Goal: Use online tool/utility: Utilize a website feature to perform a specific function

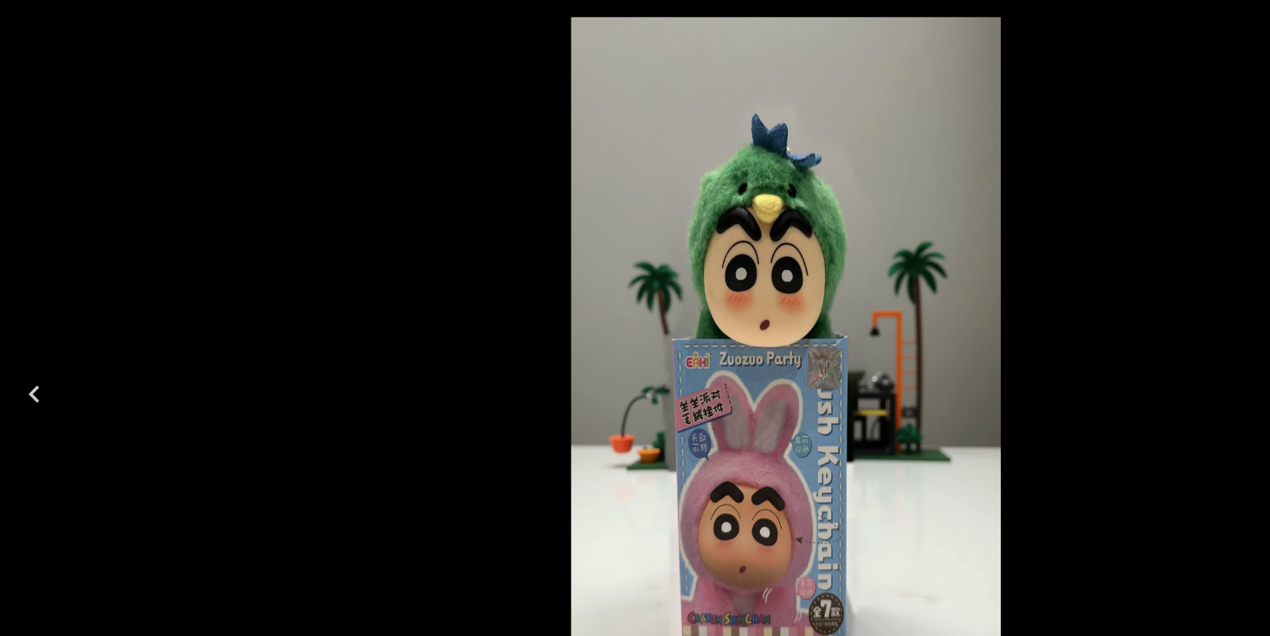
scroll to position [1330, 0]
click at [72, 286] on div at bounding box center [635, 318] width 1270 height 636
click at [33, 324] on icon "Previous" at bounding box center [28, 319] width 28 height 28
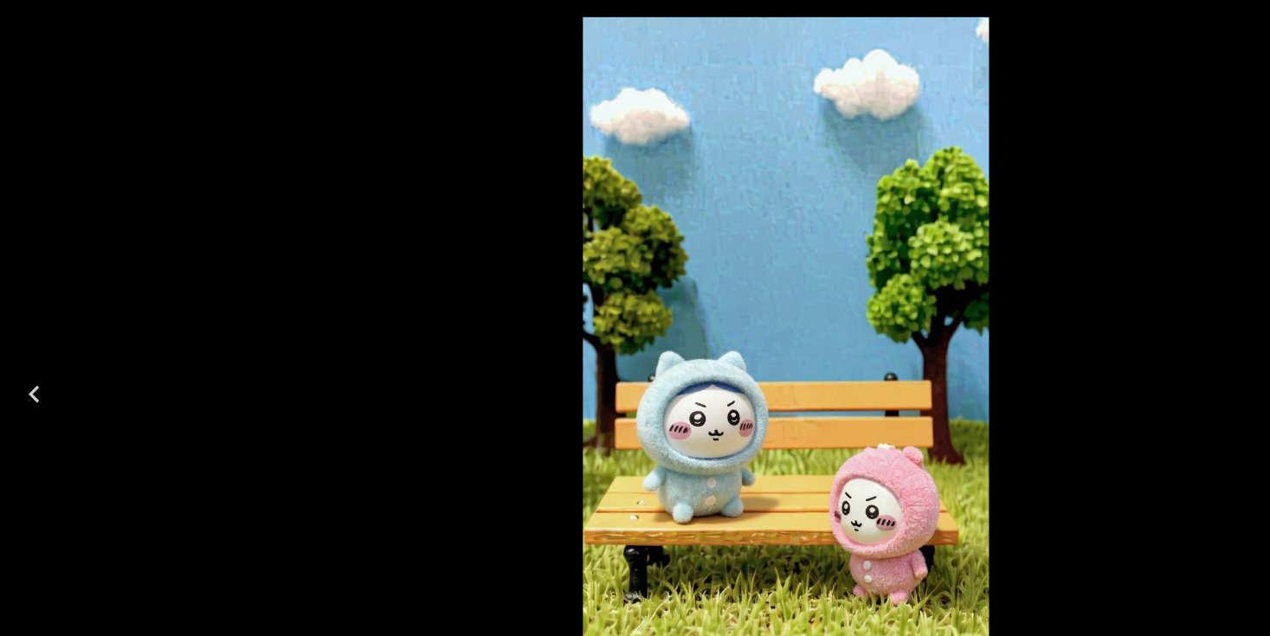
click at [20, 322] on icon "Previous" at bounding box center [28, 319] width 28 height 28
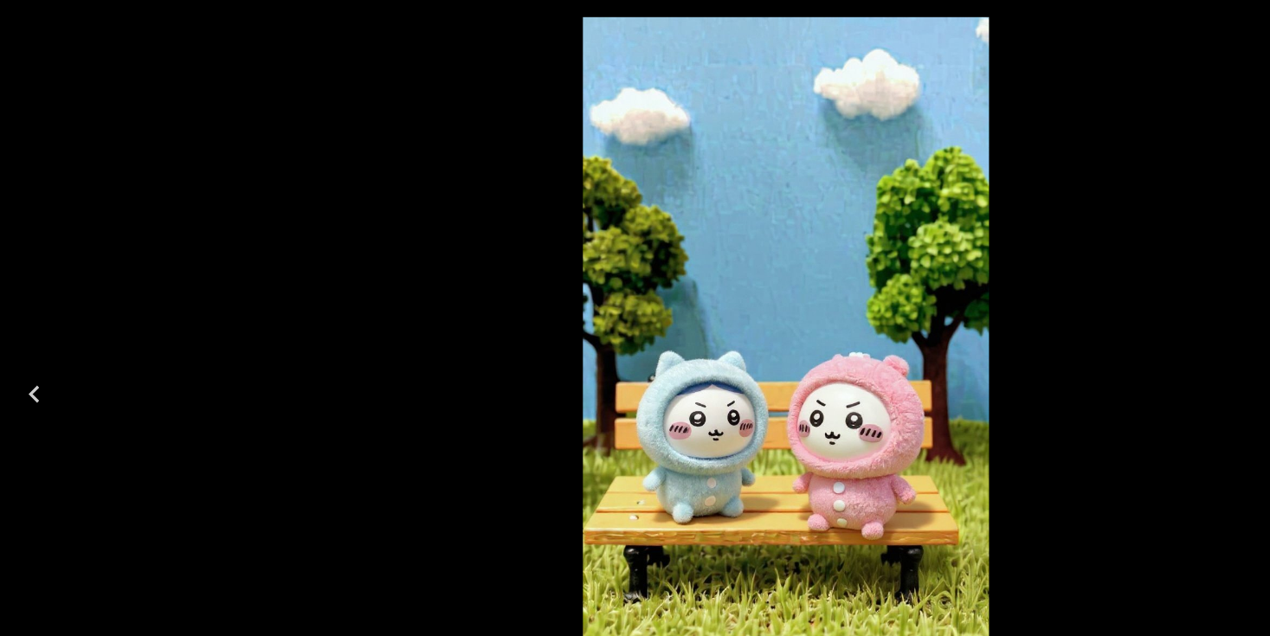
drag, startPoint x: 303, startPoint y: 261, endPoint x: 466, endPoint y: 197, distance: 174.9
click at [316, 259] on div at bounding box center [635, 318] width 1270 height 636
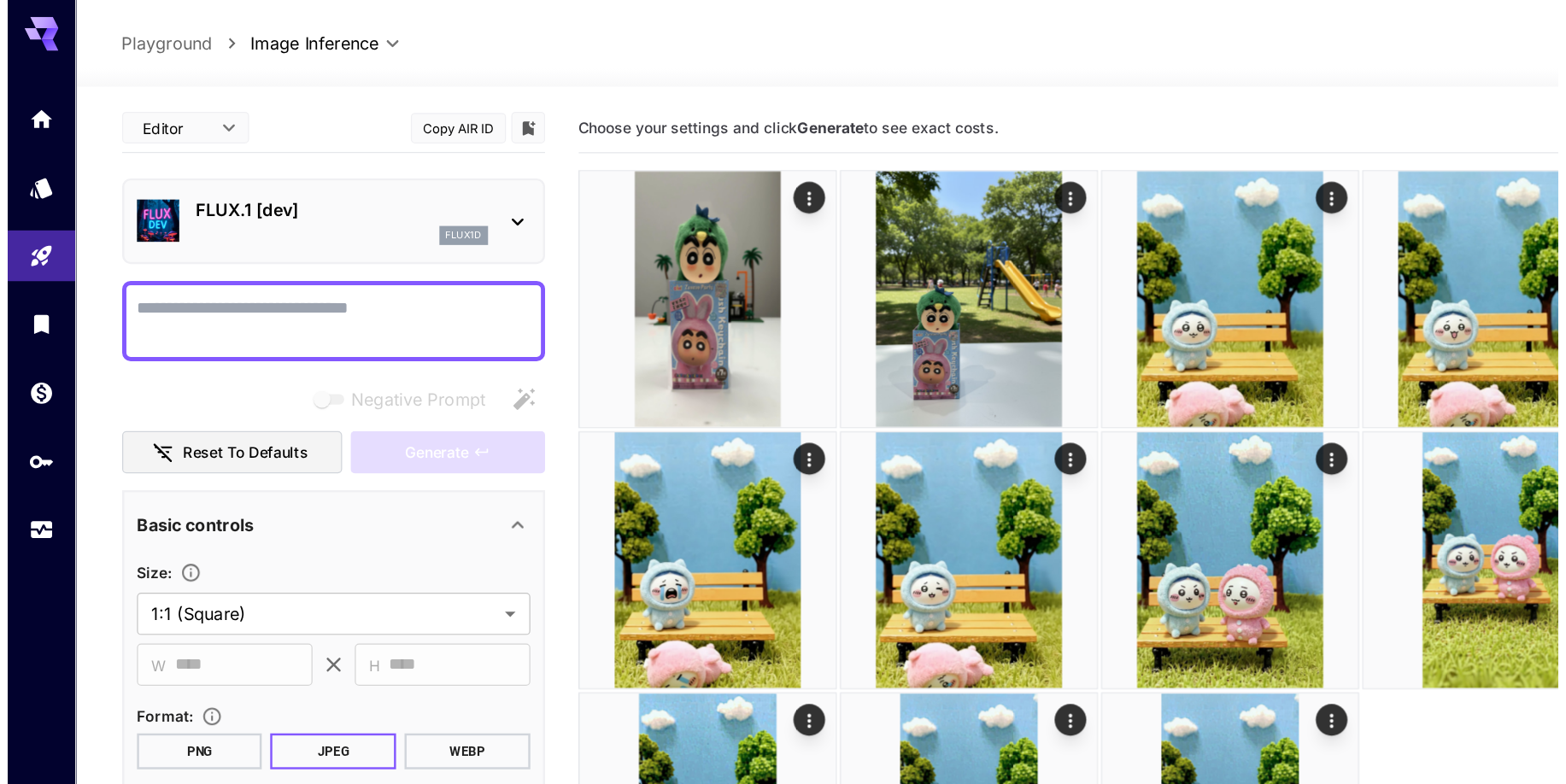
scroll to position [3, 0]
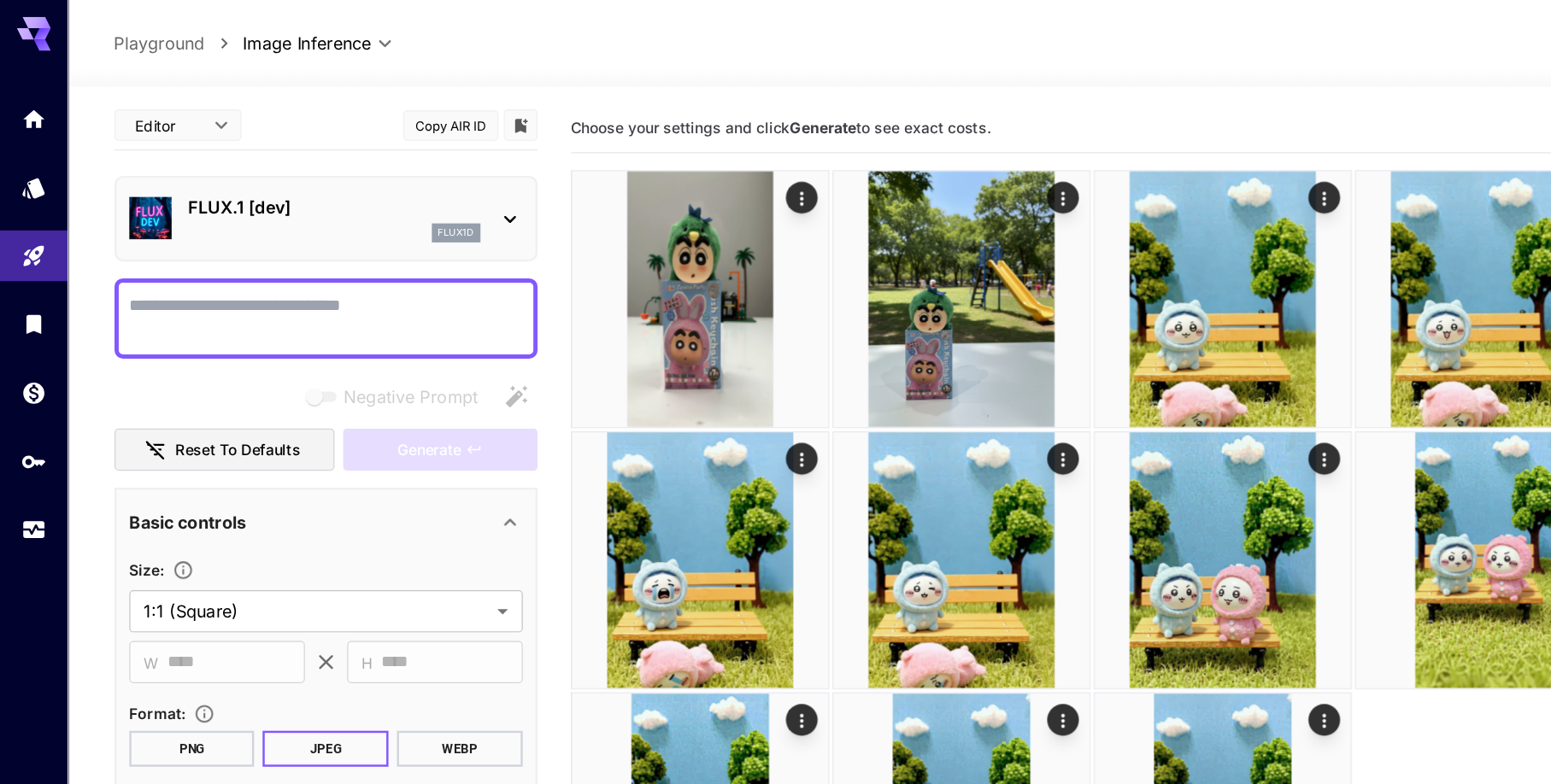
click at [274, 189] on div "flux1d" at bounding box center [269, 188] width 236 height 16
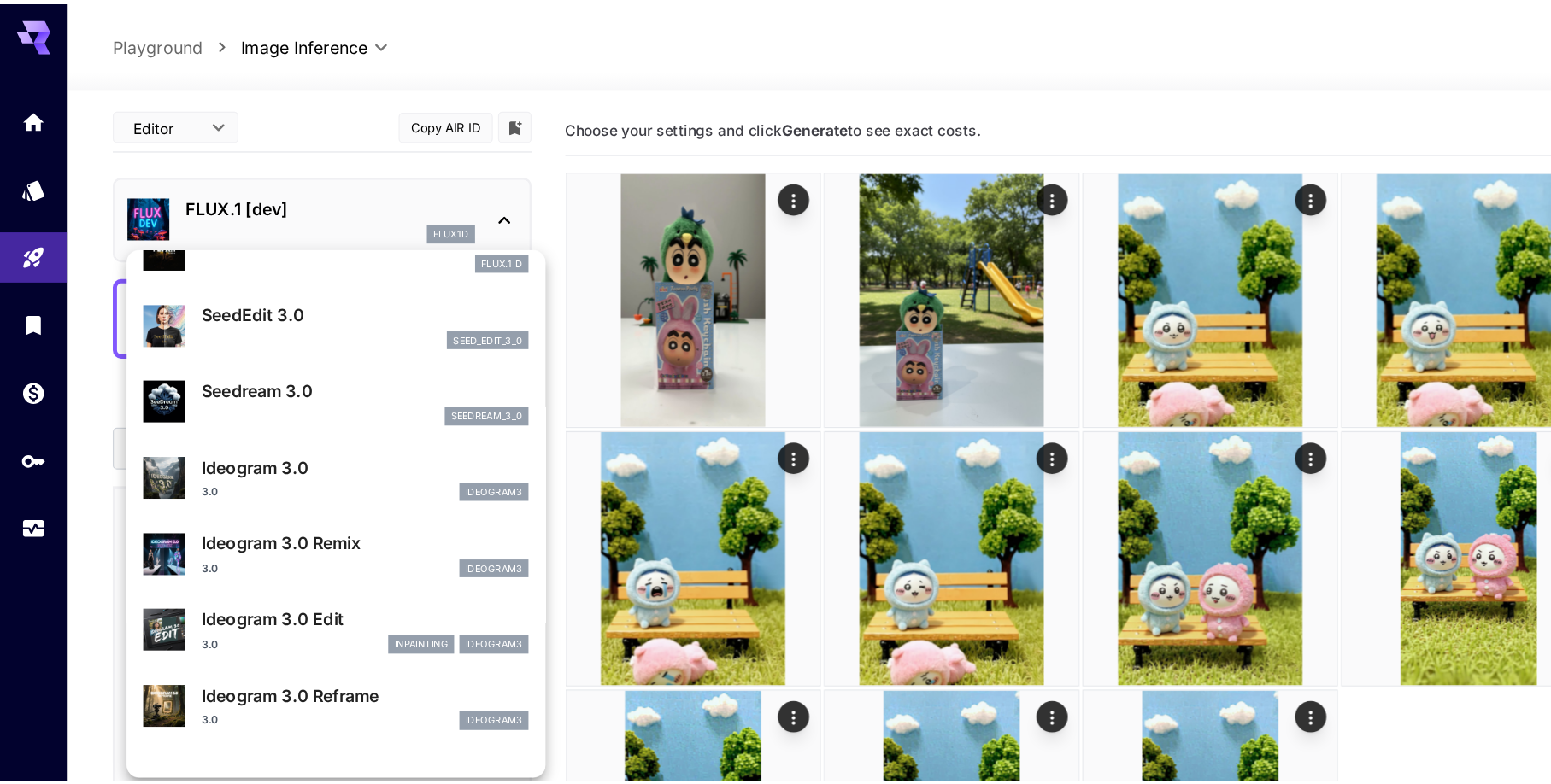
scroll to position [1094, 0]
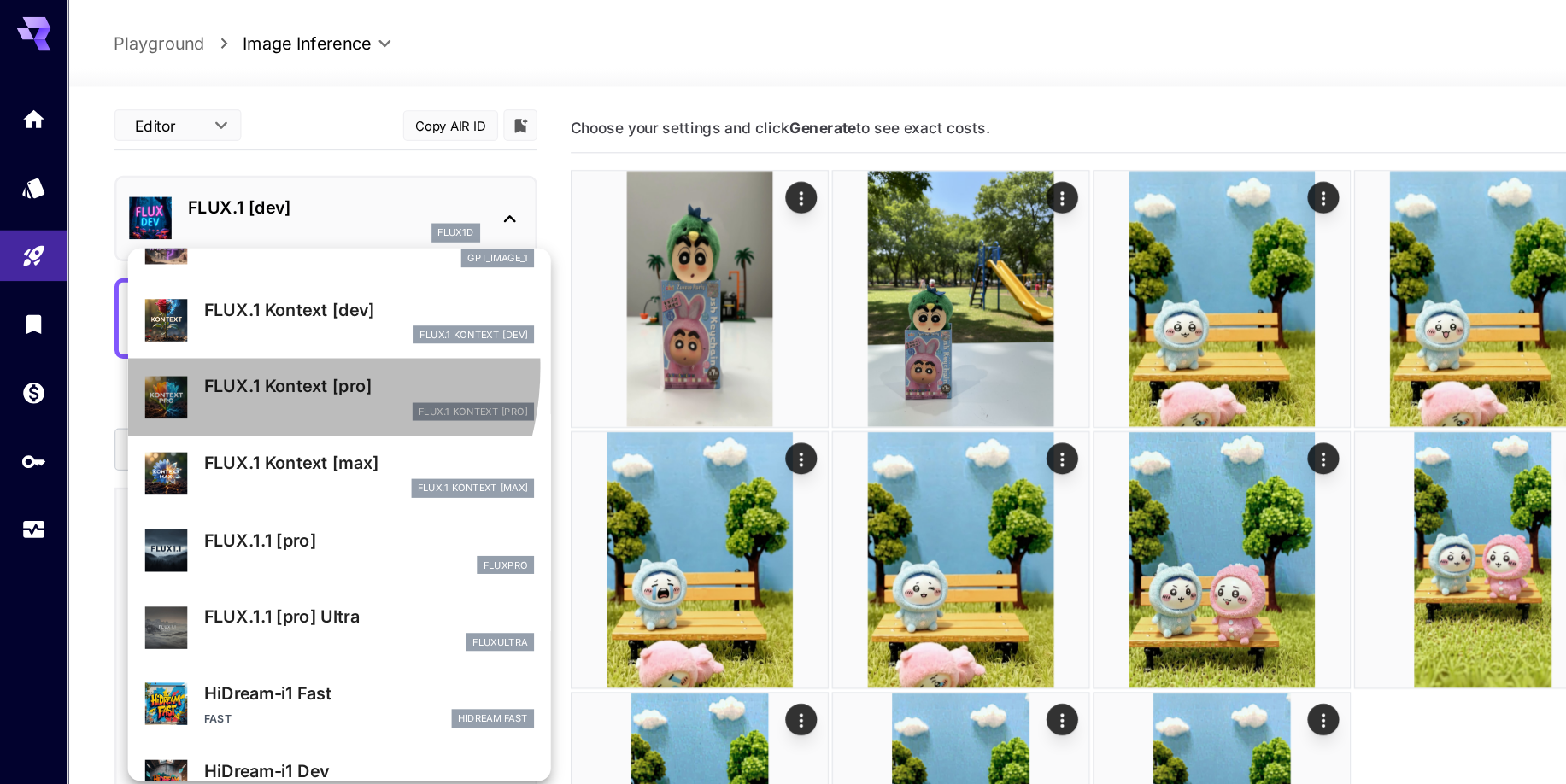
click at [205, 296] on div "FLUX.1 Kontext [pro] FLUX.1 Kontext [pro]" at bounding box center [274, 321] width 315 height 52
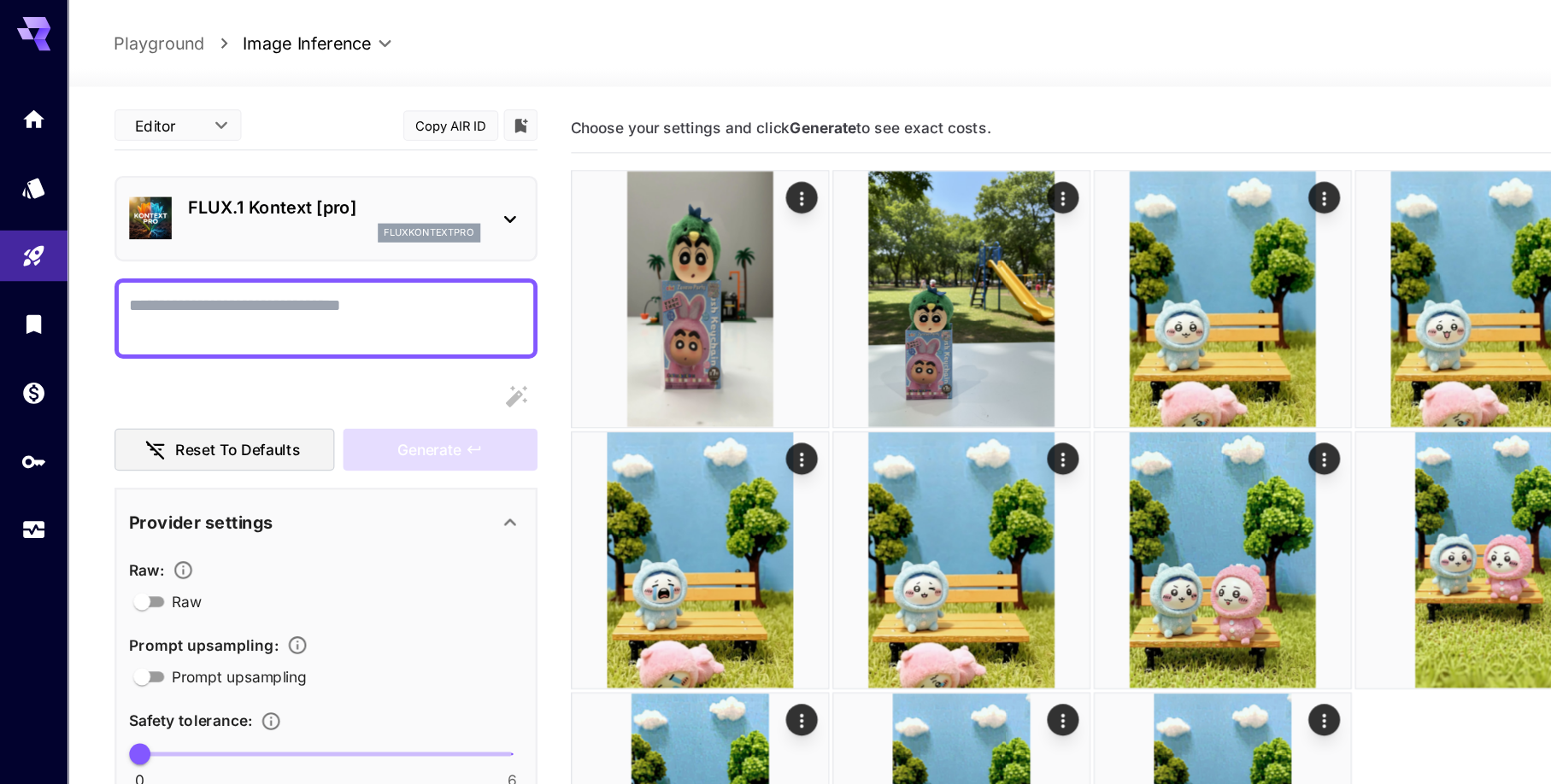
click at [287, 247] on textarea "Raw" at bounding box center [263, 257] width 318 height 41
type textarea "*"
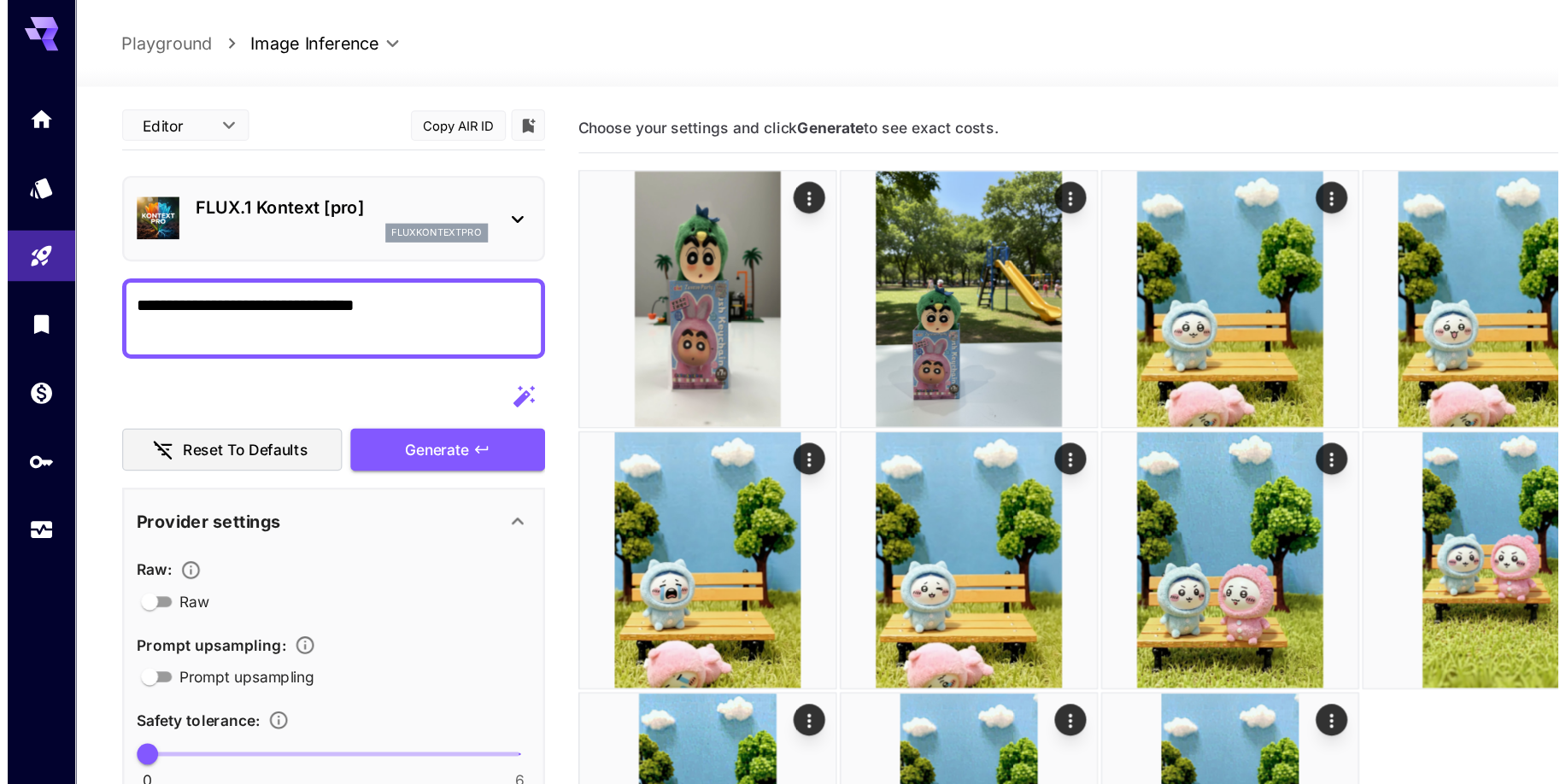
scroll to position [493, 0]
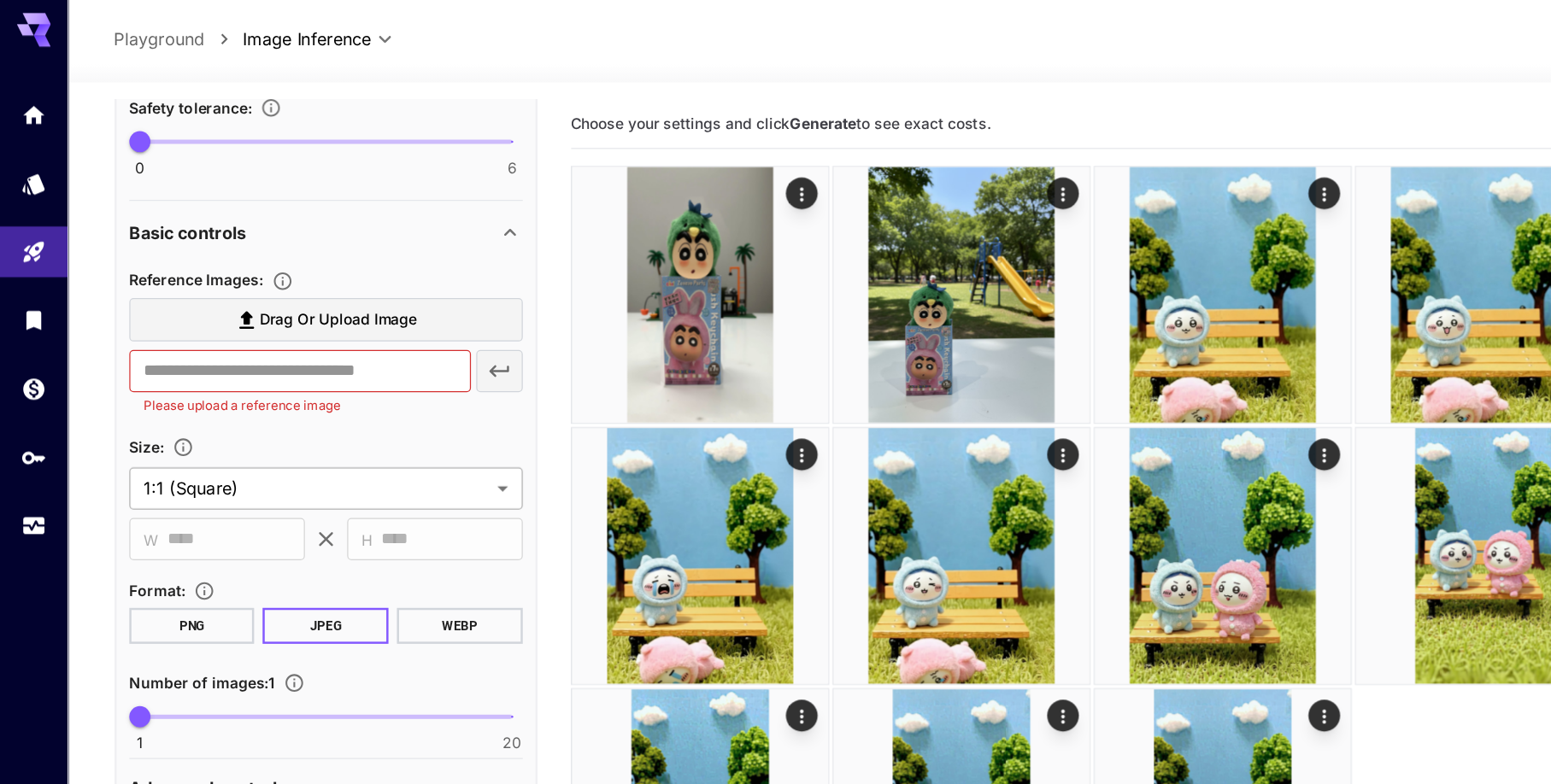
type textarea "**********"
click at [378, 392] on body "**********" at bounding box center [776, 460] width 1551 height 919
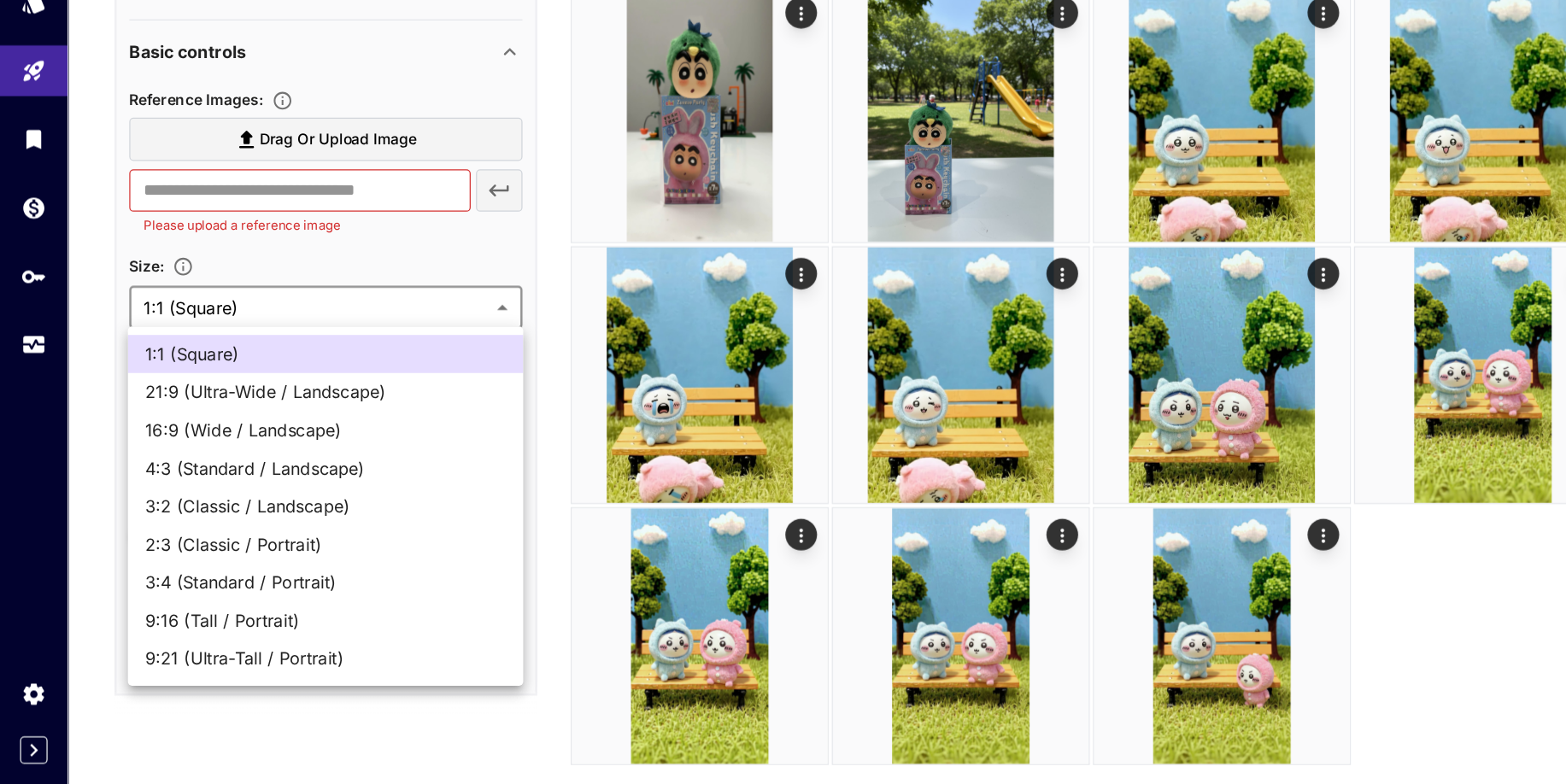
click at [213, 627] on span "9:16 (Tall / Portrait)" at bounding box center [263, 650] width 292 height 21
type input "**********"
type input "***"
type input "****"
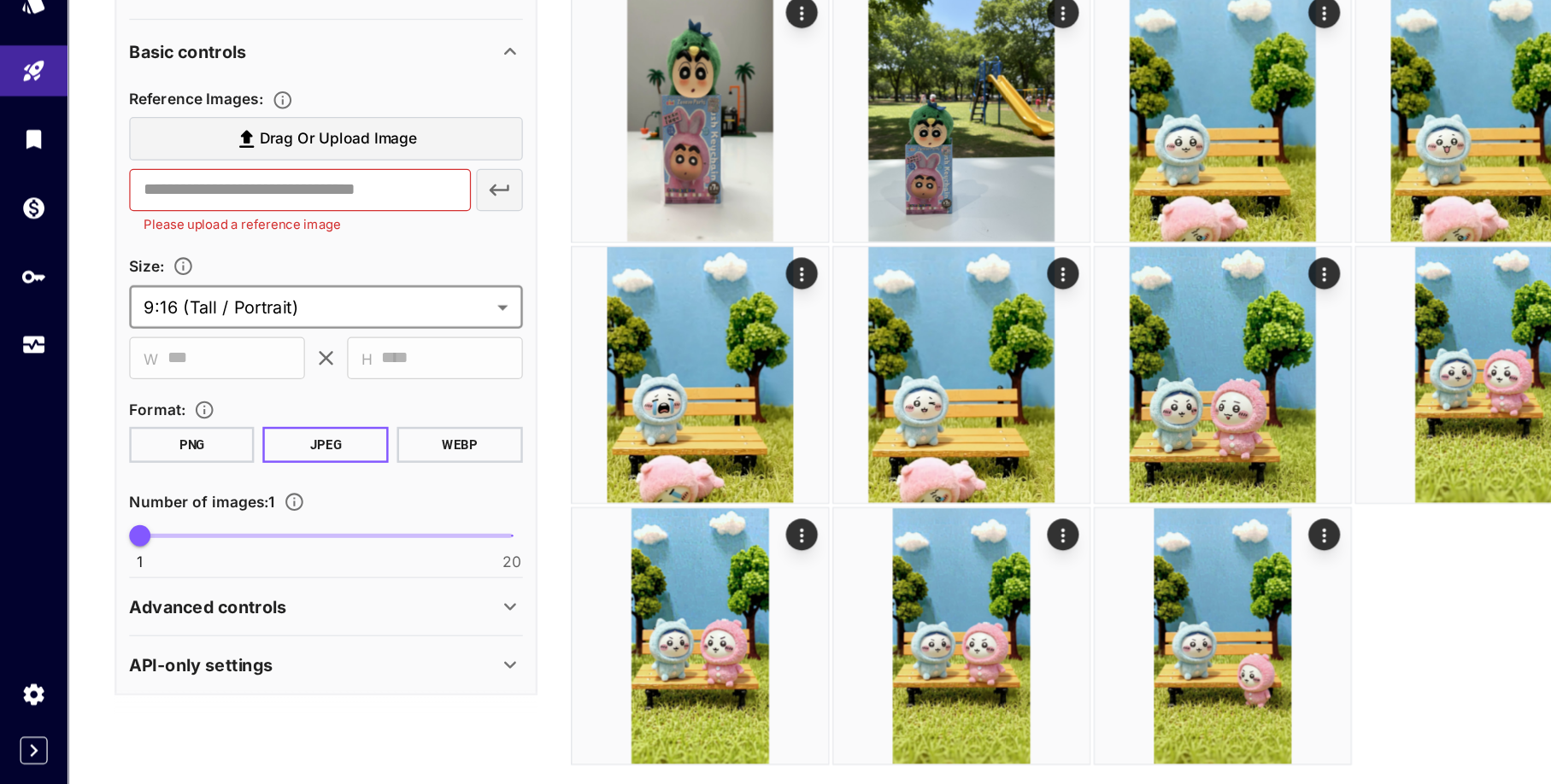
click at [285, 257] on span "Drag or upload image" at bounding box center [272, 262] width 127 height 22
click at [0, 0] on input "Drag or upload image" at bounding box center [0, 0] width 0 height 0
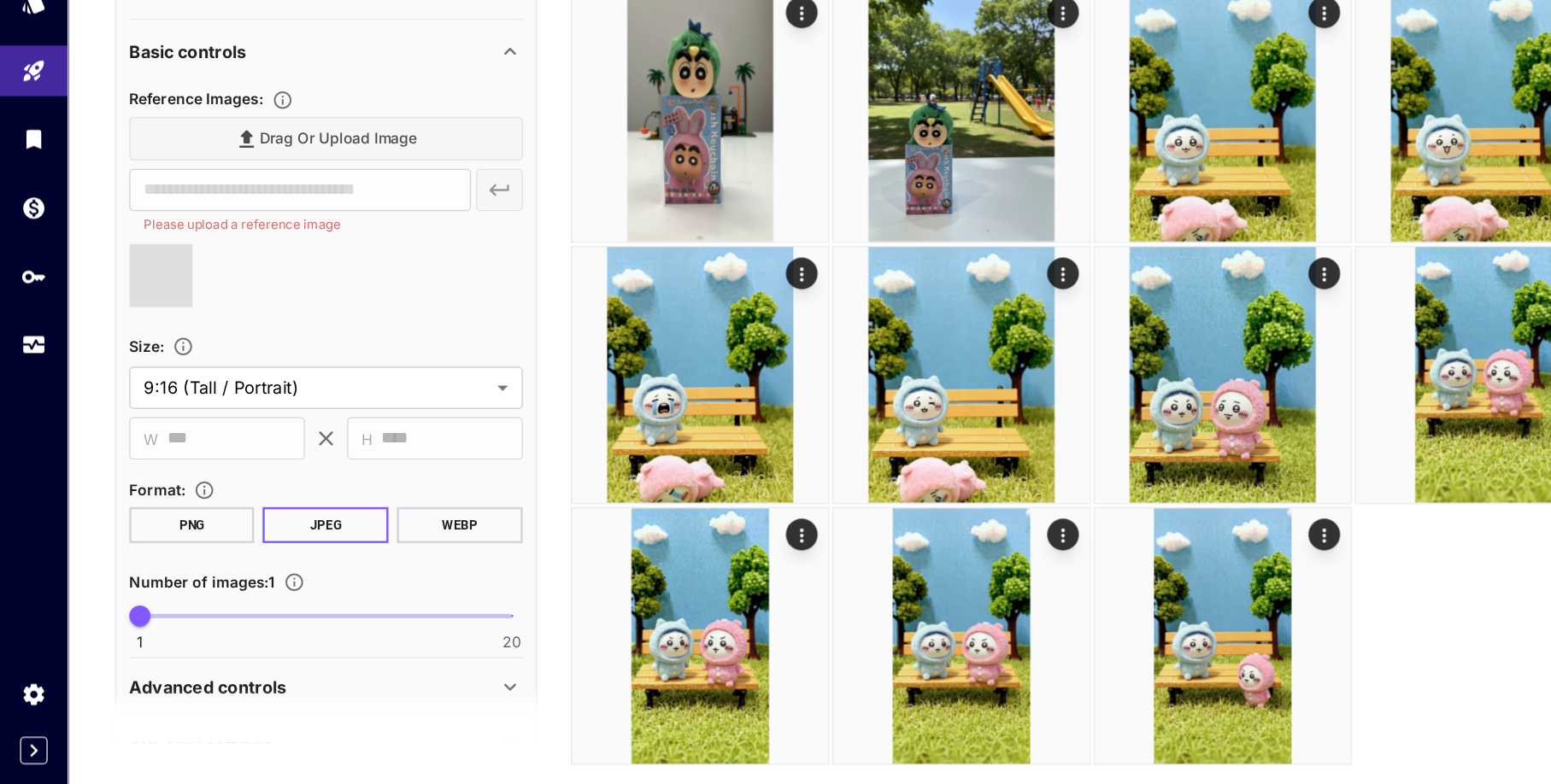
type input "**********"
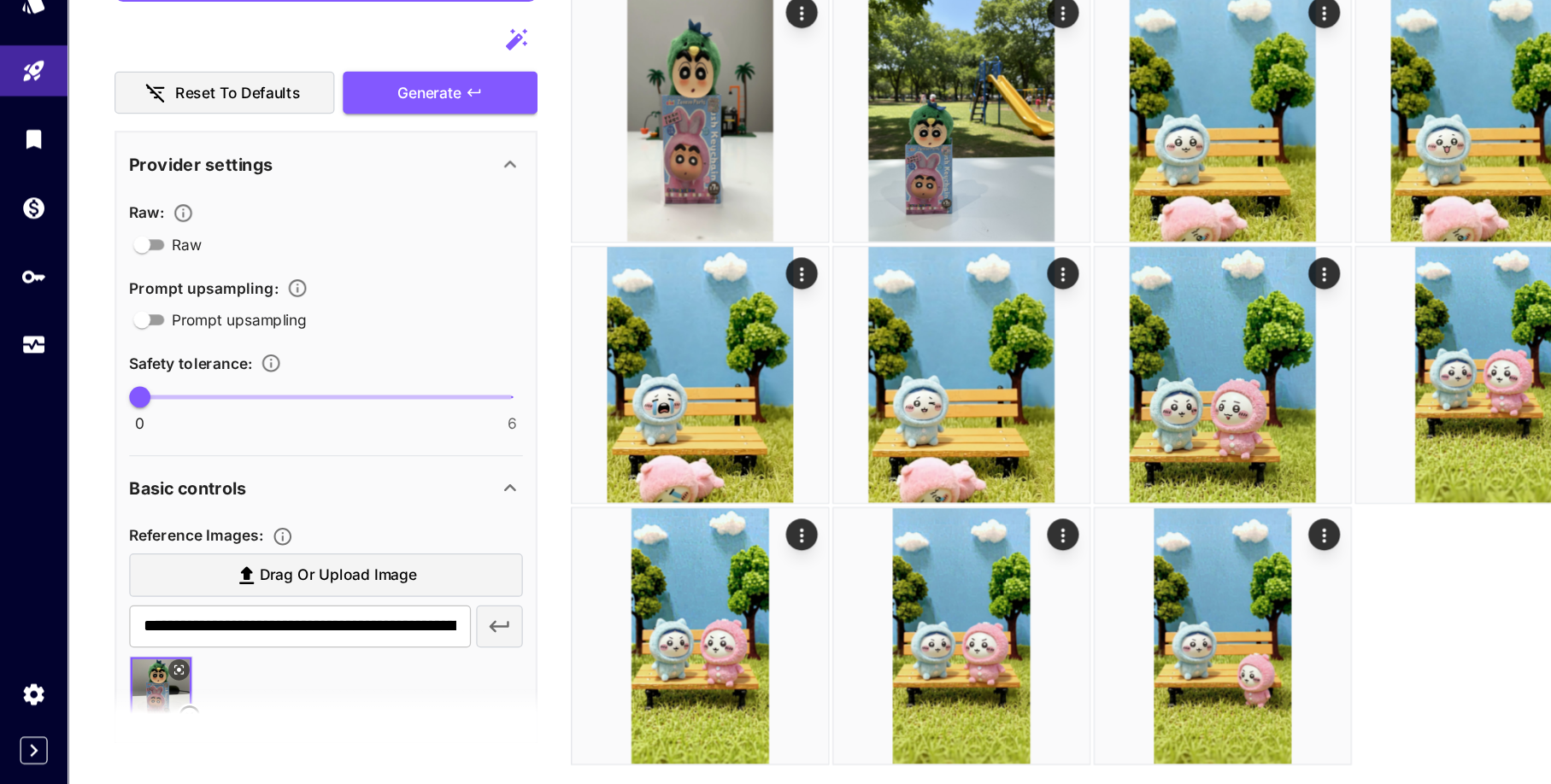
scroll to position [0, 0]
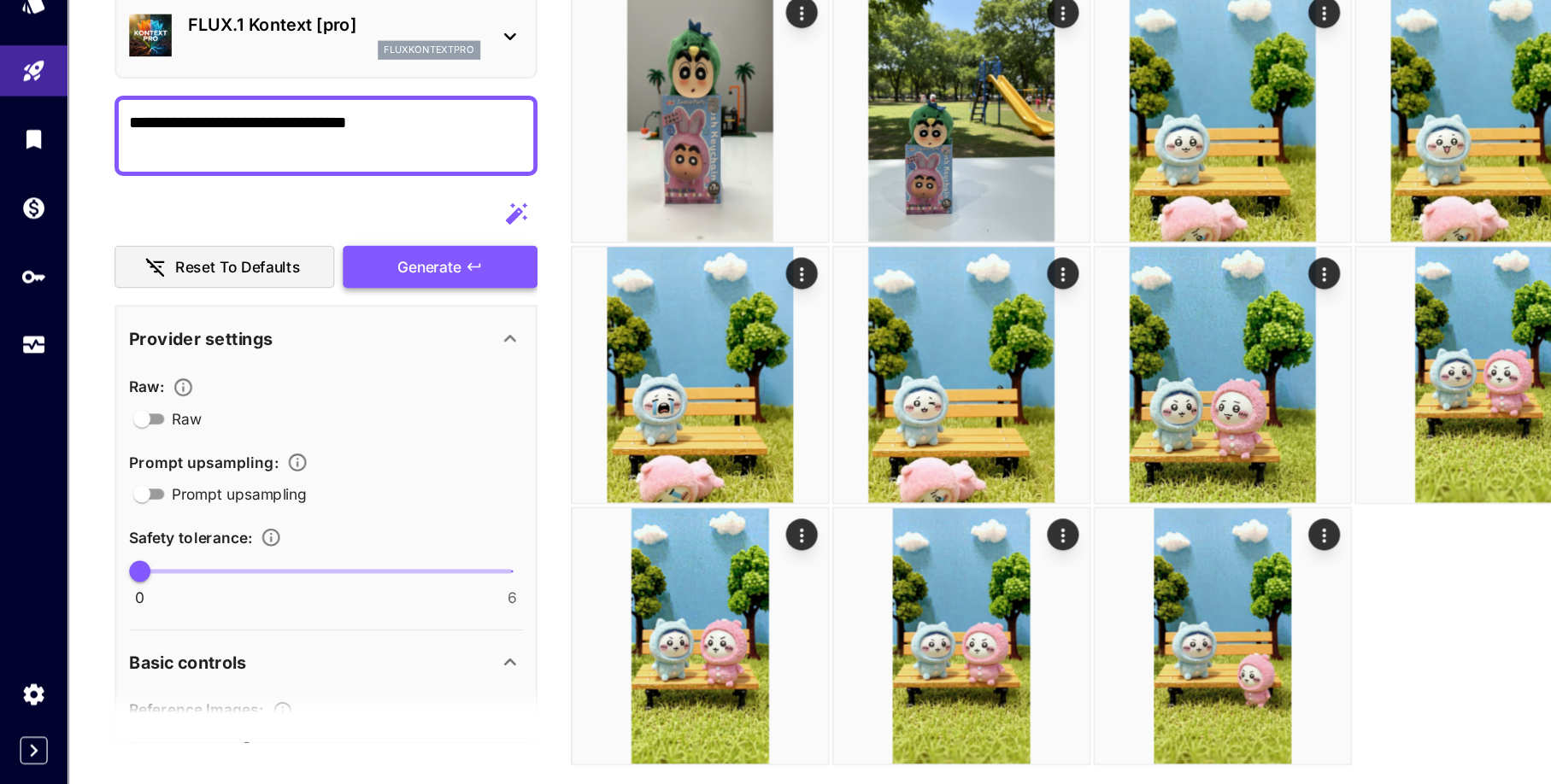
click at [336, 366] on span "Generate" at bounding box center [347, 366] width 51 height 22
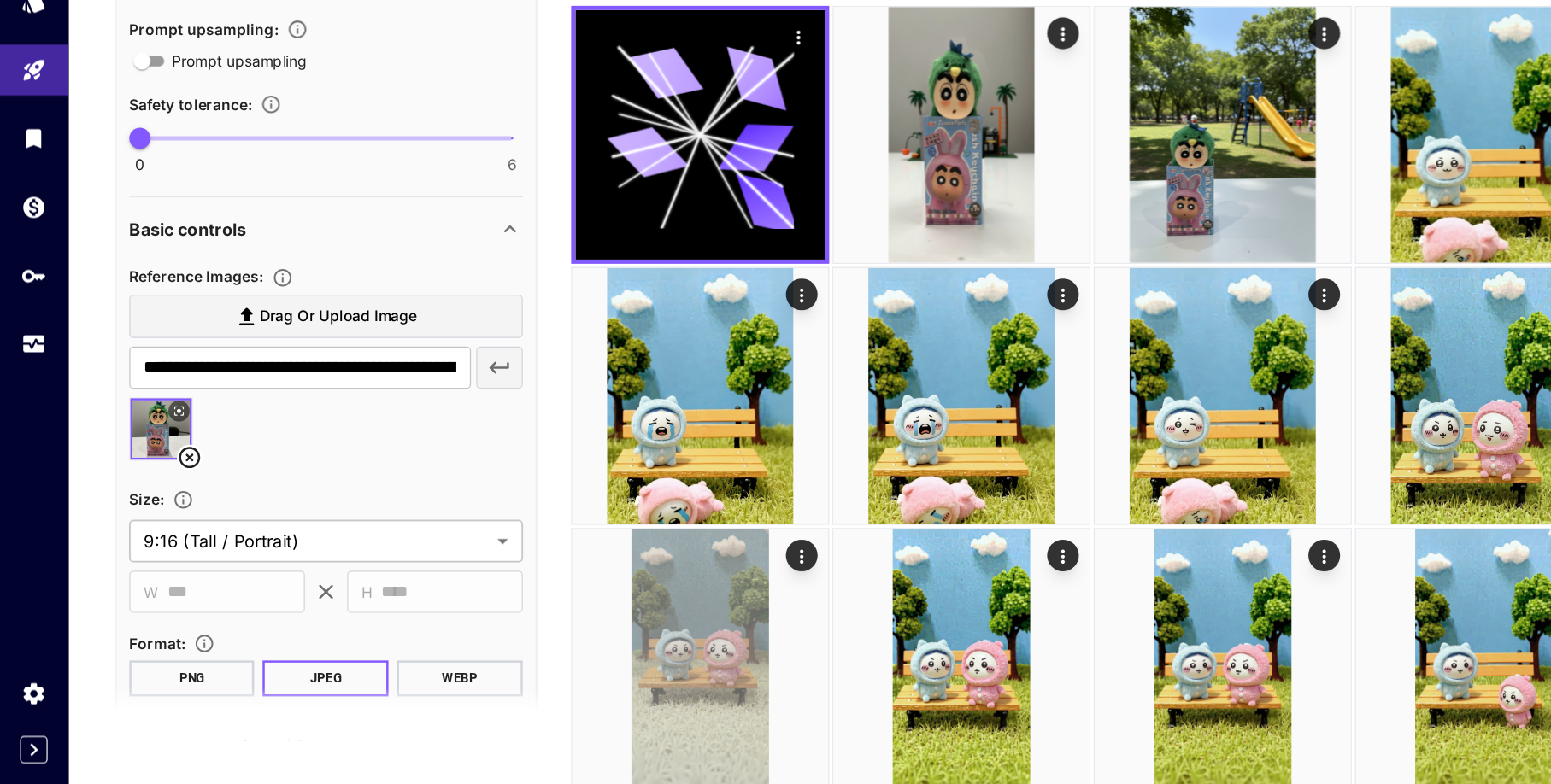
click at [270, 588] on body "**********" at bounding box center [776, 378] width 1551 height 919
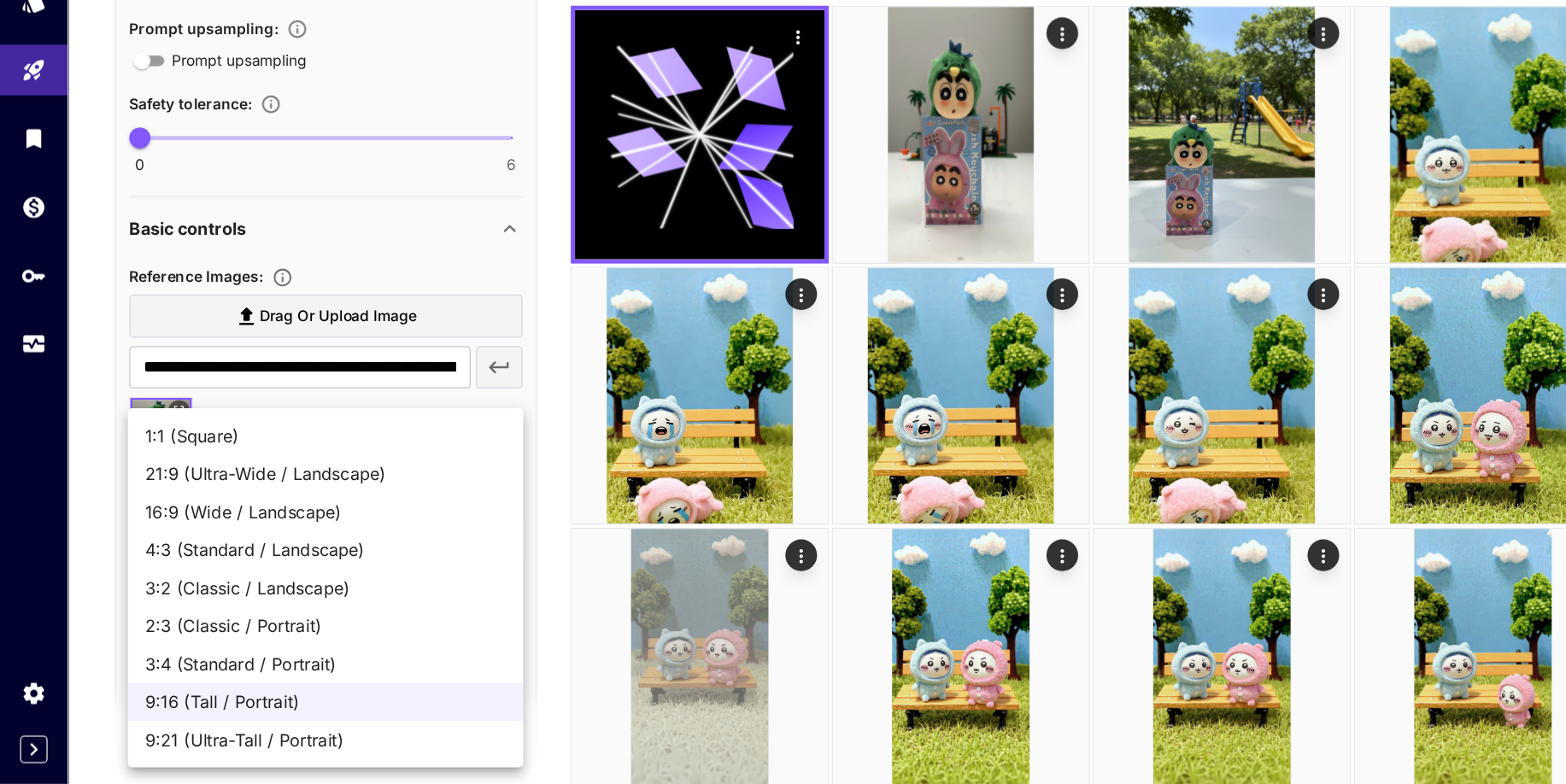
click at [303, 466] on div at bounding box center [783, 392] width 1566 height 784
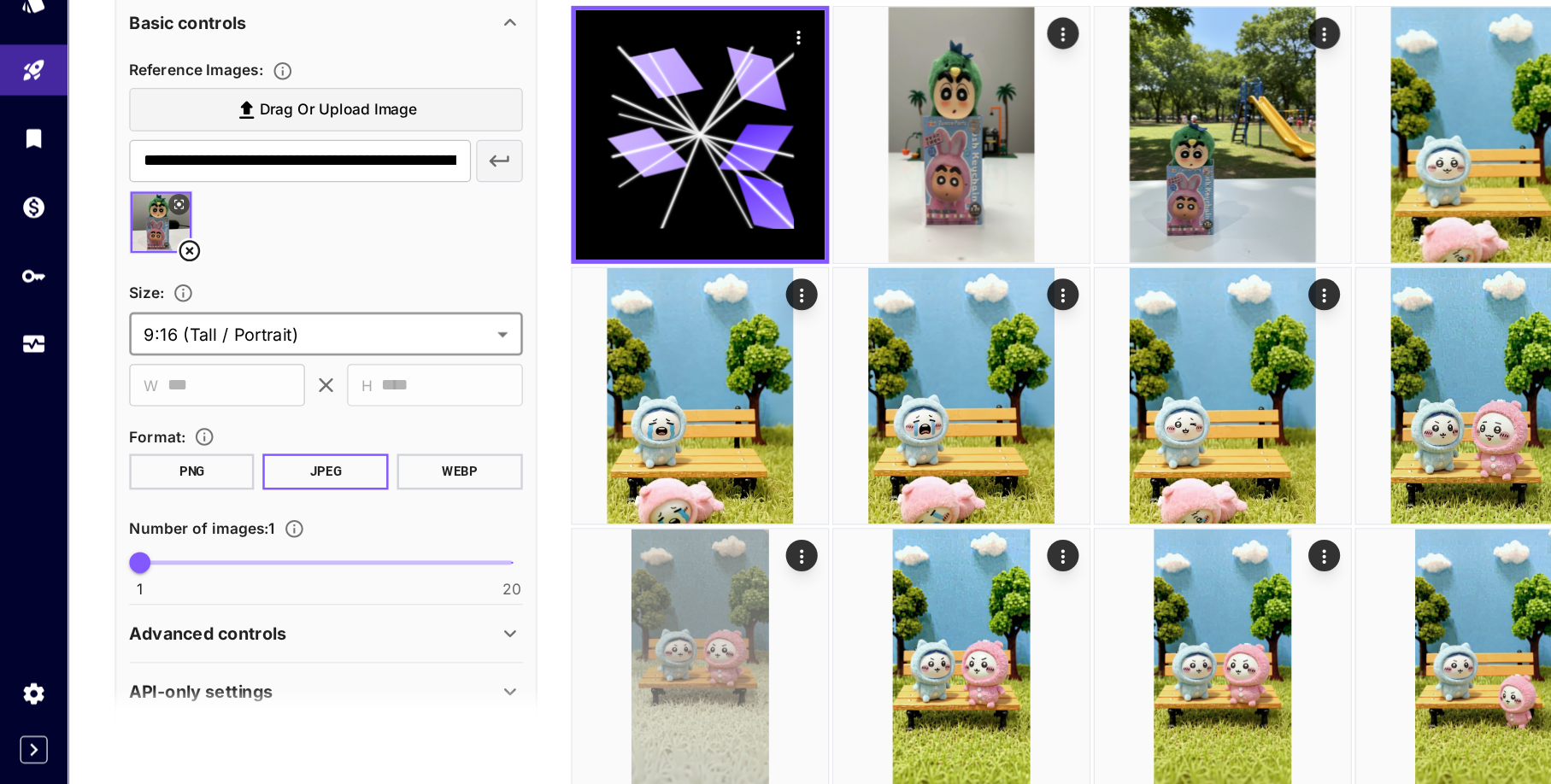
scroll to position [538, 0]
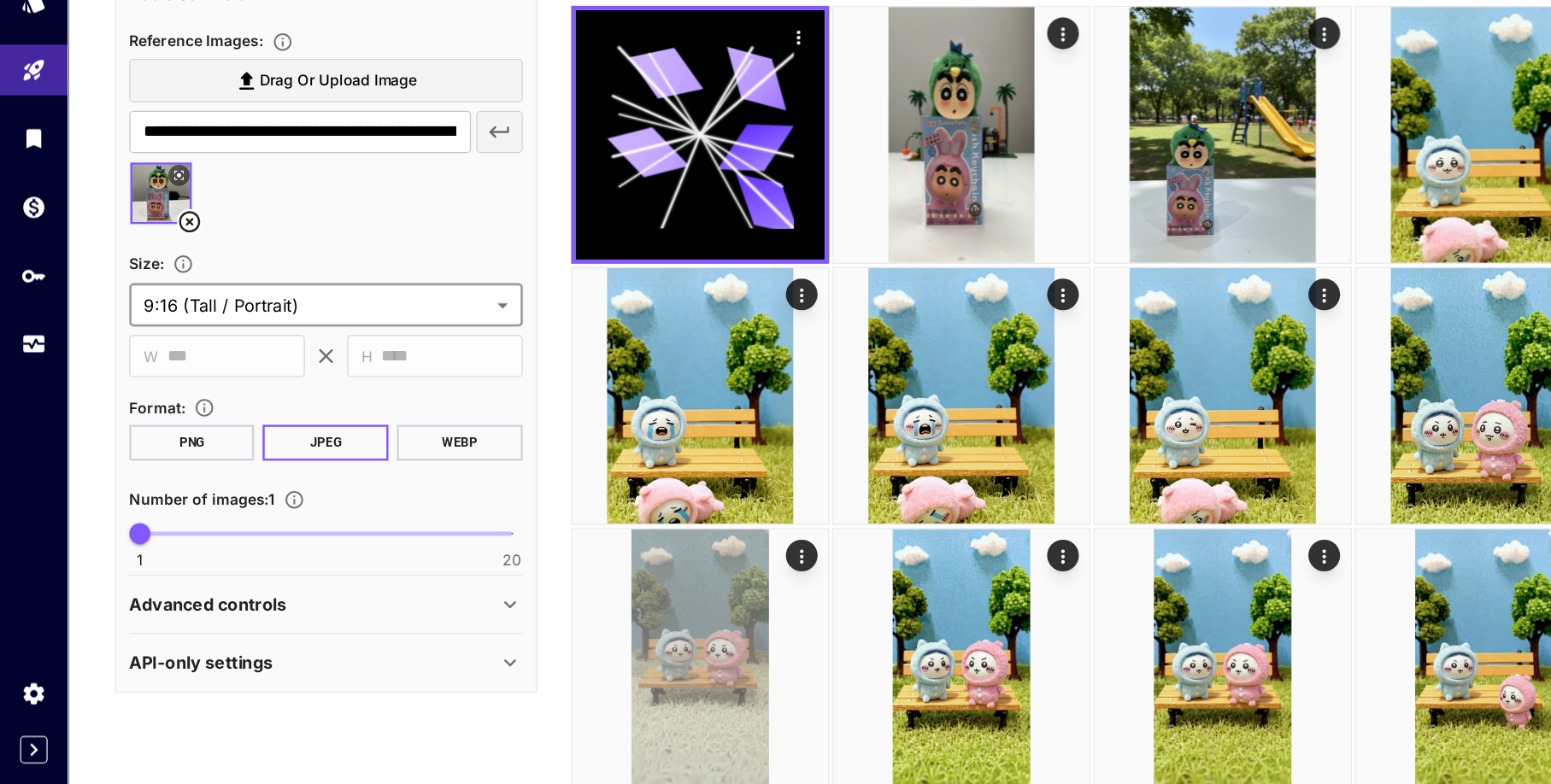
click at [253, 506] on button "JPEG" at bounding box center [262, 507] width 102 height 29
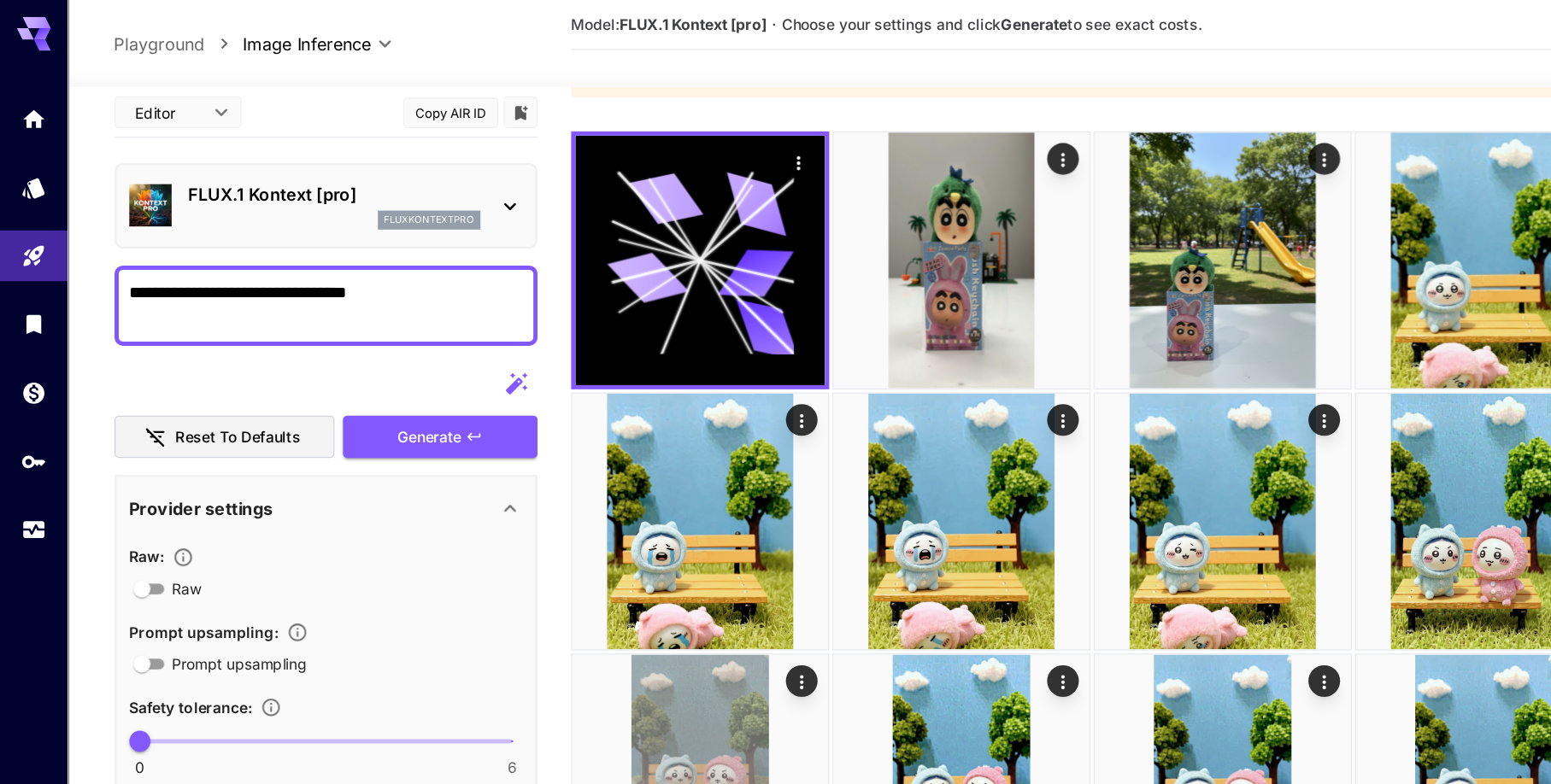
click at [413, 306] on icon "button" at bounding box center [416, 309] width 21 height 21
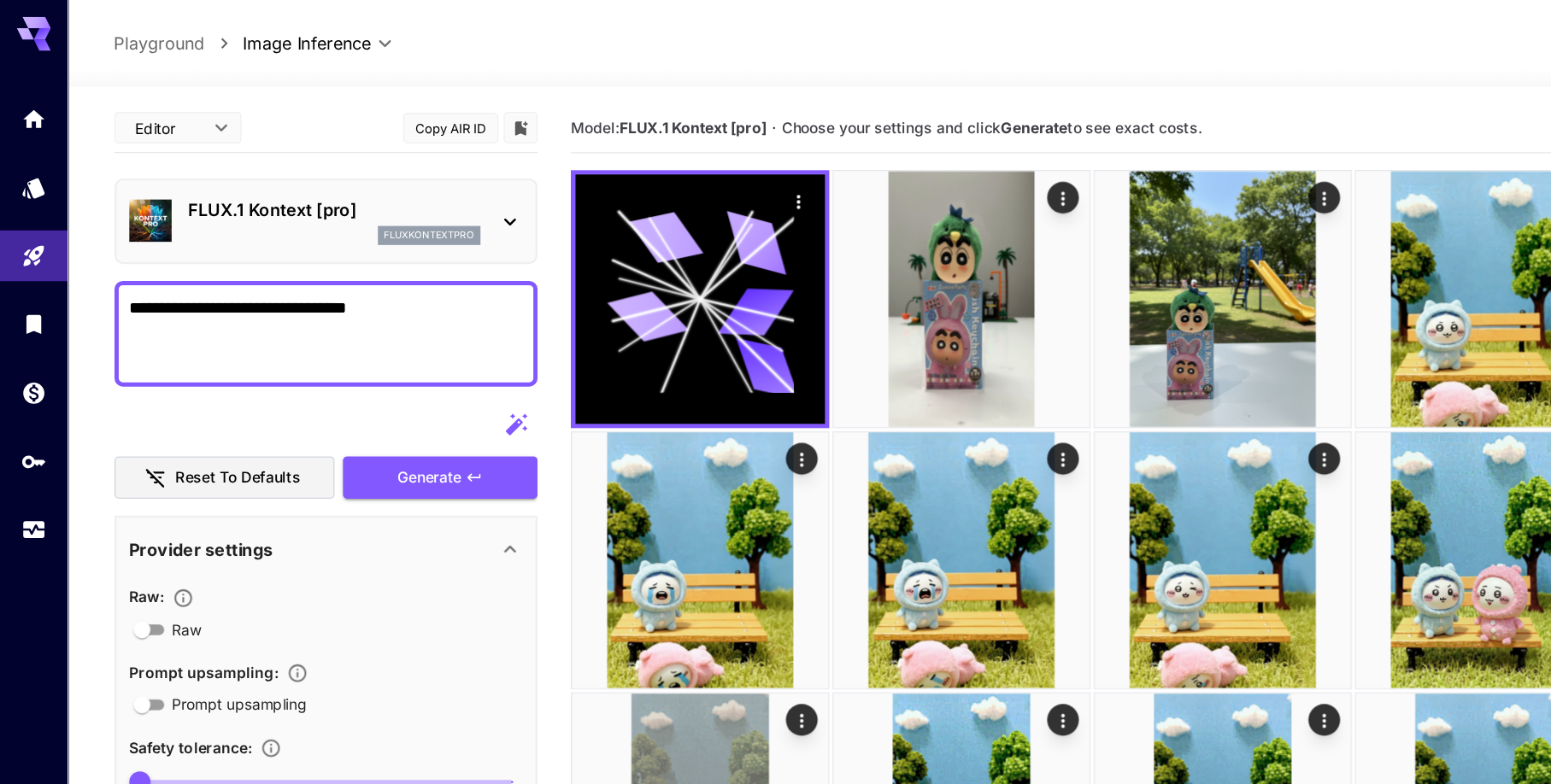
drag, startPoint x: 341, startPoint y: 289, endPoint x: 340, endPoint y: 254, distance: 35.0
click at [340, 271] on textarea "**********" at bounding box center [263, 269] width 319 height 61
click at [340, 249] on textarea "**********" at bounding box center [263, 269] width 319 height 61
drag, startPoint x: 322, startPoint y: 253, endPoint x: 361, endPoint y: 295, distance: 57.3
click at [361, 295] on textarea "**********" at bounding box center [263, 269] width 319 height 61
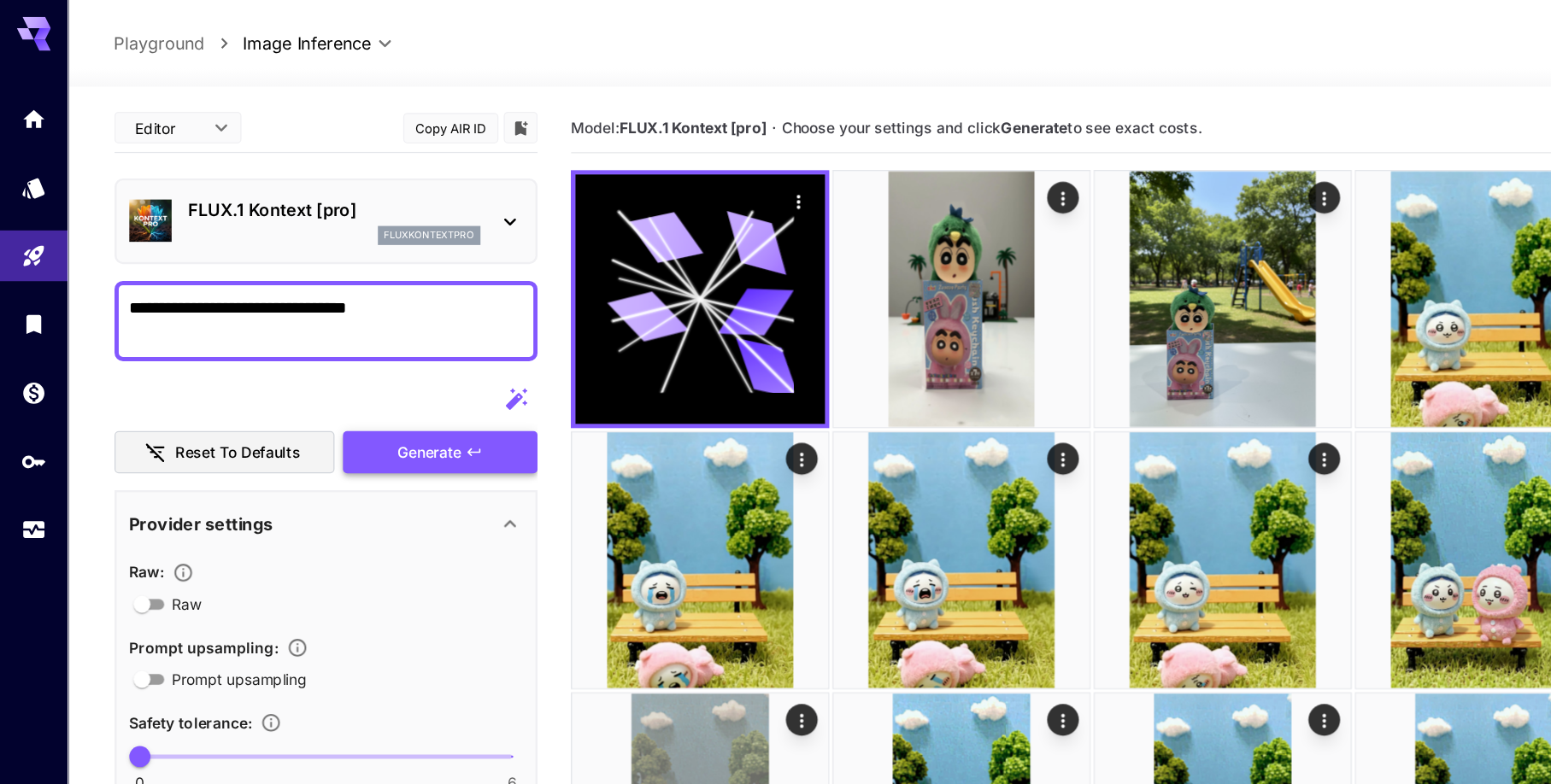
type textarea "**********"
click at [340, 358] on span "Generate" at bounding box center [347, 366] width 51 height 22
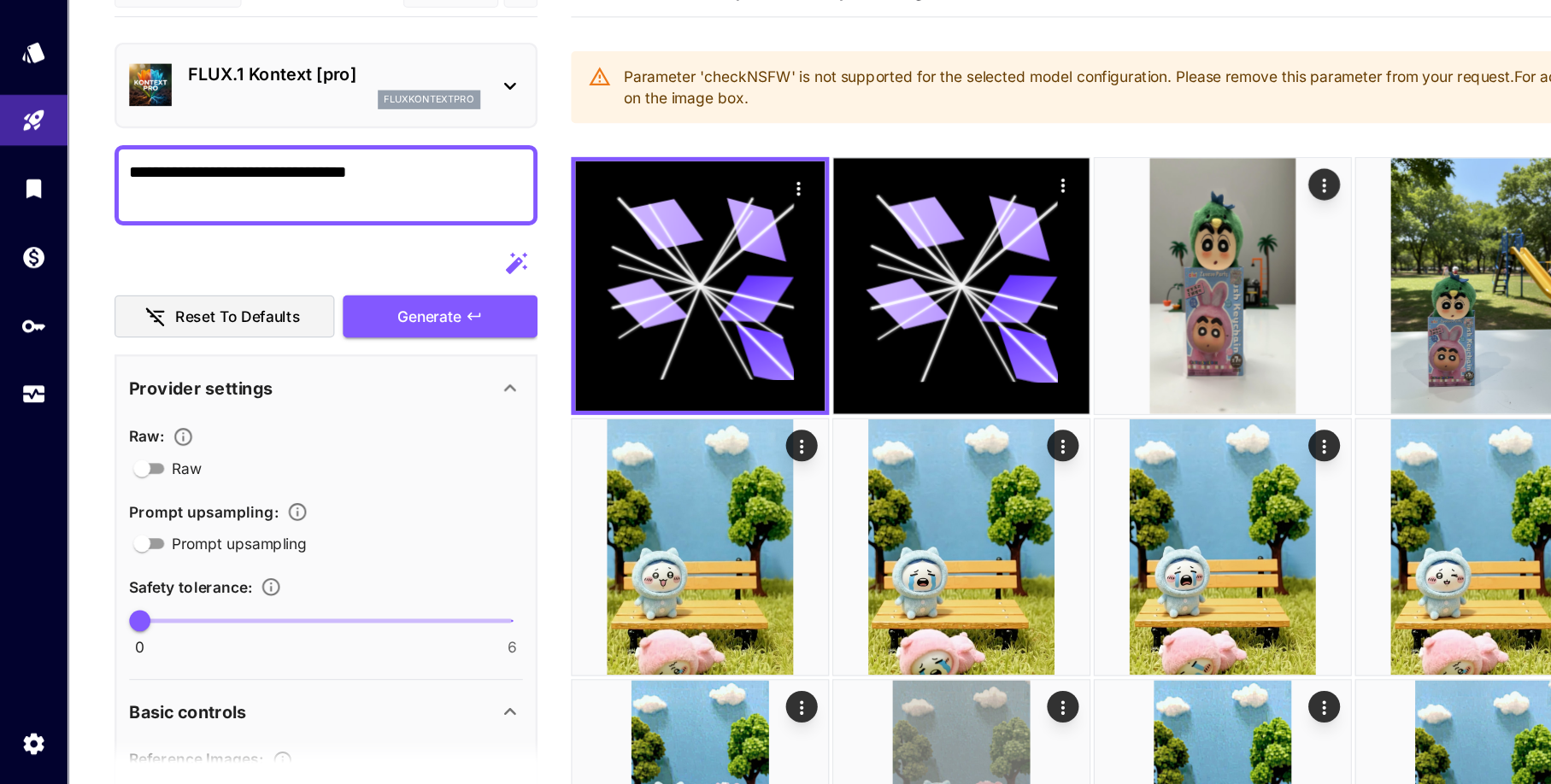
click at [408, 175] on icon at bounding box center [411, 178] width 21 height 21
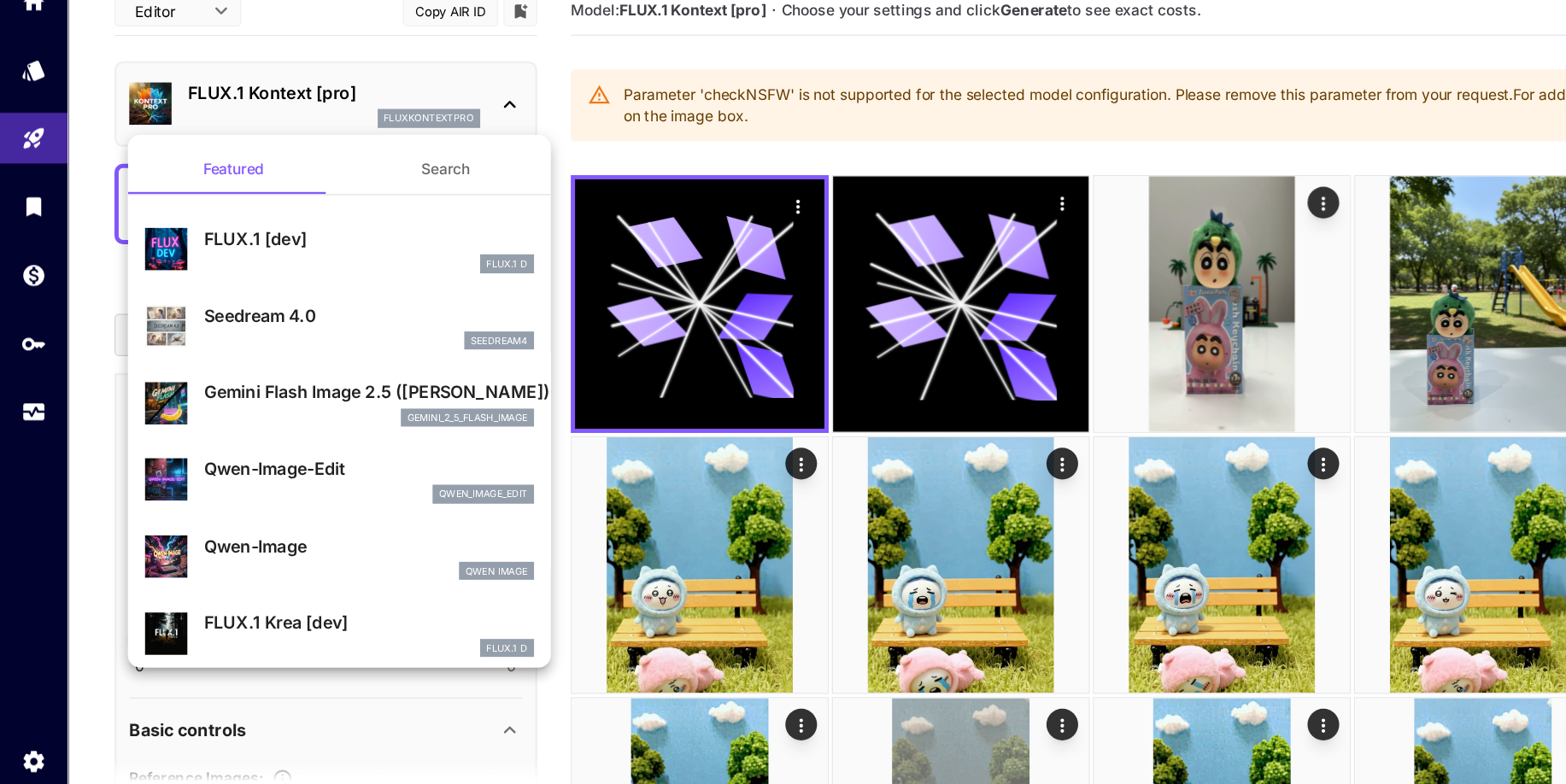
click at [270, 407] on p "Gemini Flash Image 2.5 (Nano Banana)" at bounding box center [298, 411] width 266 height 21
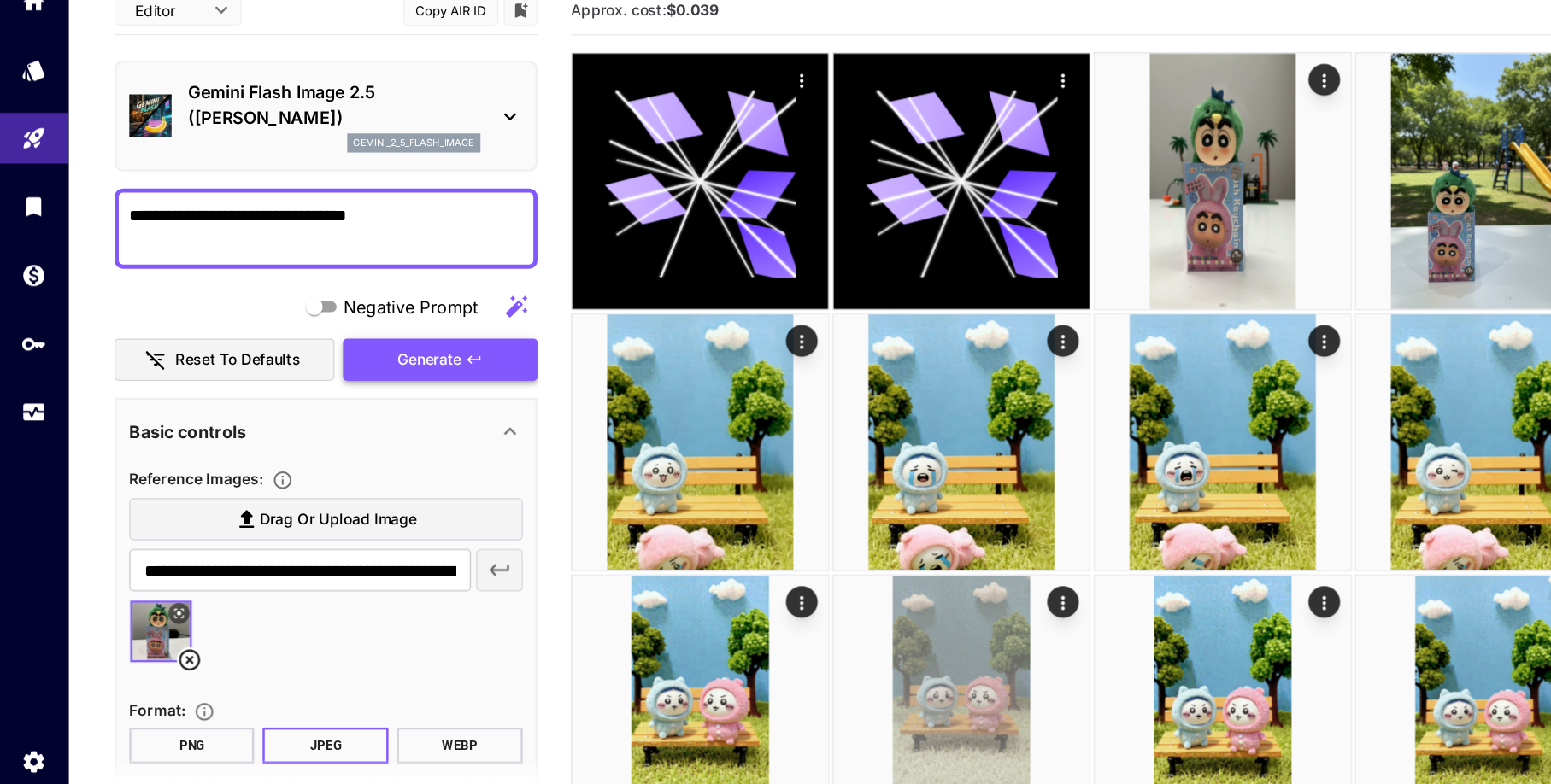
click at [334, 376] on span "Generate" at bounding box center [347, 387] width 51 height 22
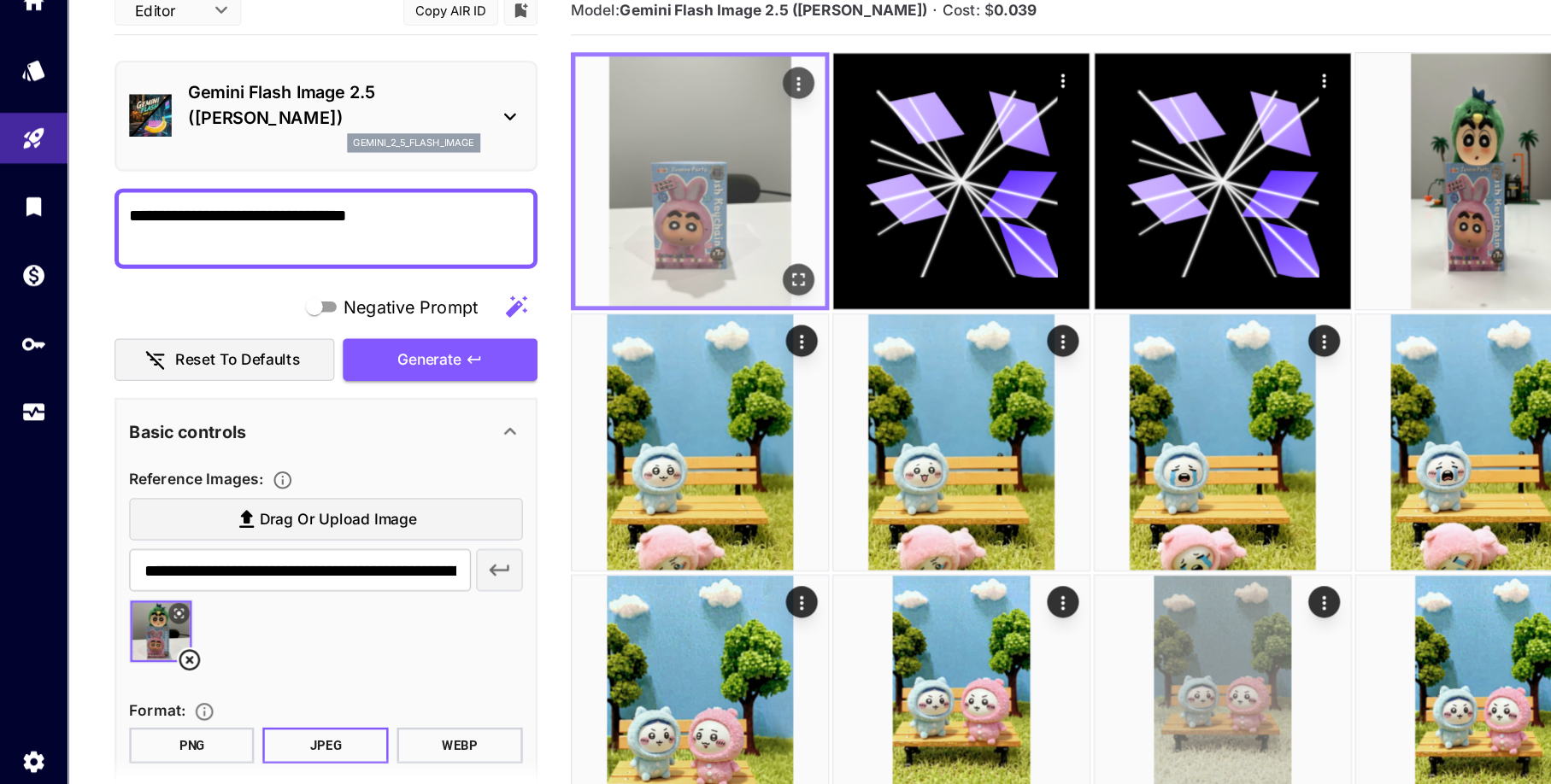
click at [538, 279] on img at bounding box center [565, 242] width 201 height 201
click at [646, 323] on icon "Open in fullscreen" at bounding box center [644, 321] width 17 height 17
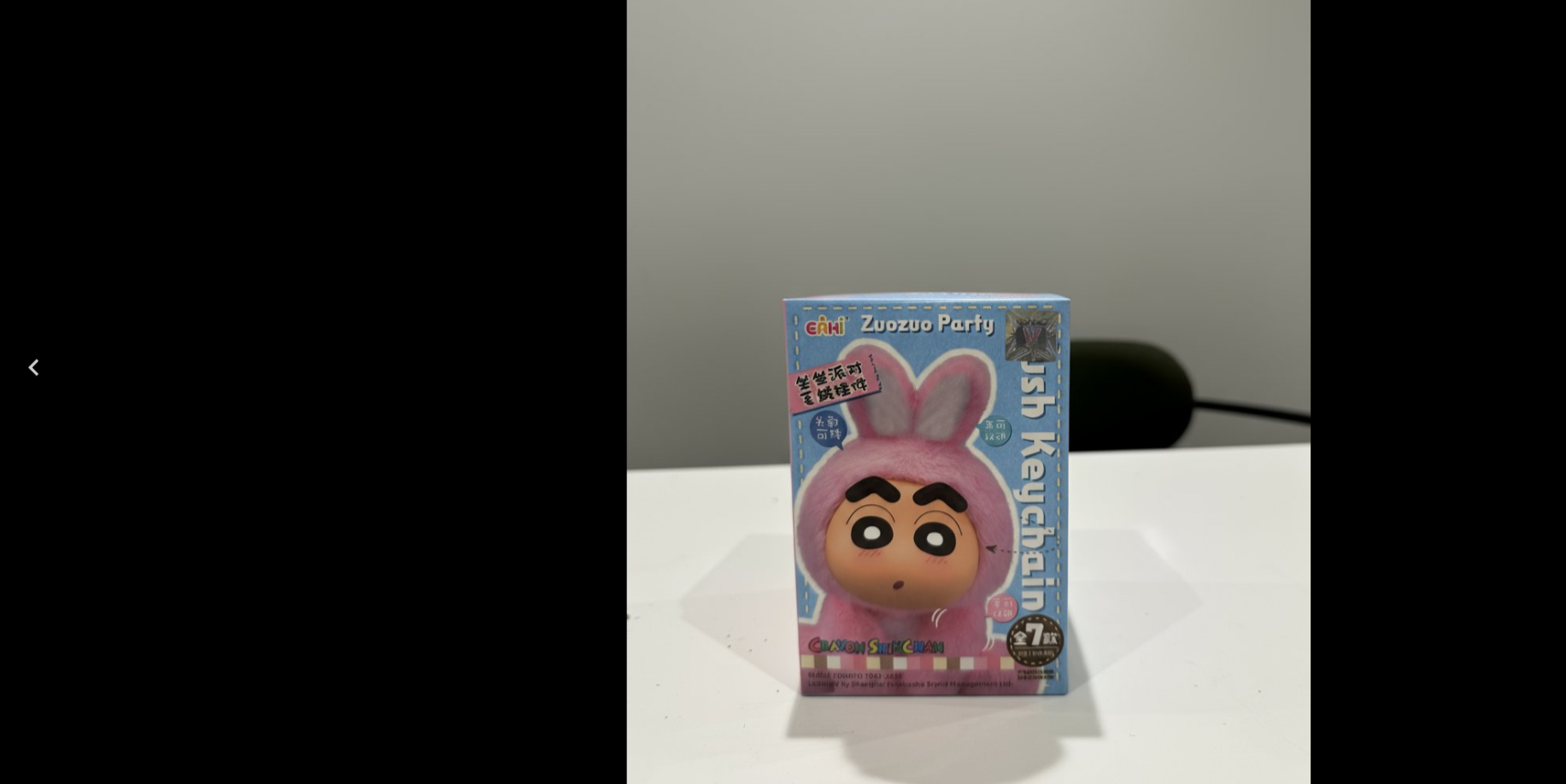
click at [295, 385] on div at bounding box center [783, 392] width 1566 height 784
click at [1137, 364] on div at bounding box center [783, 392] width 1566 height 784
drag, startPoint x: 305, startPoint y: 357, endPoint x: 296, endPoint y: 402, distance: 45.9
click at [296, 404] on div at bounding box center [783, 392] width 1566 height 784
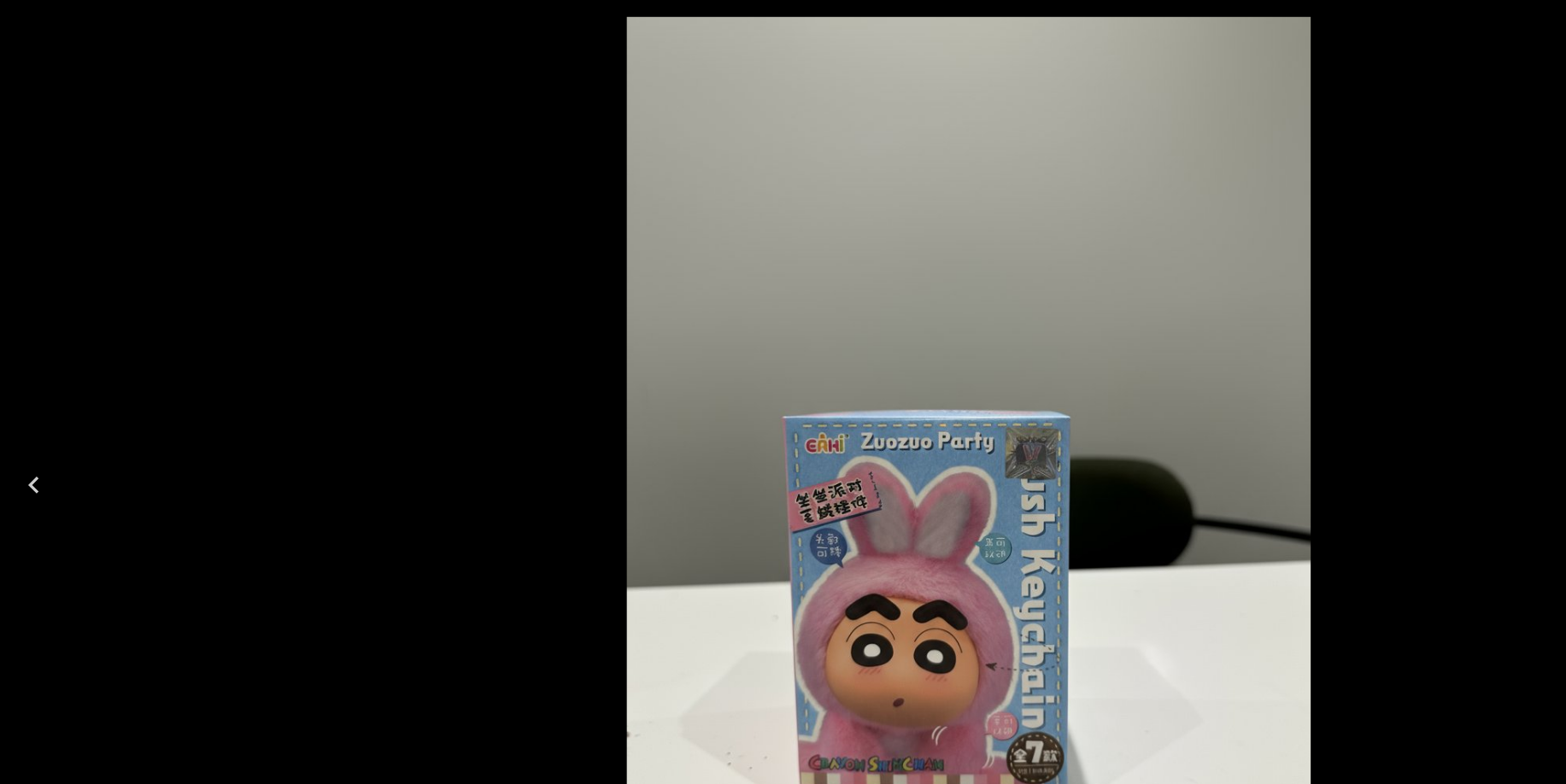
click at [426, 239] on div at bounding box center [783, 392] width 1566 height 784
click at [277, 230] on div at bounding box center [783, 392] width 1566 height 784
drag, startPoint x: 378, startPoint y: 187, endPoint x: 390, endPoint y: 181, distance: 13.4
click at [379, 187] on div at bounding box center [783, 392] width 1566 height 784
click at [390, 181] on div at bounding box center [783, 392] width 1566 height 784
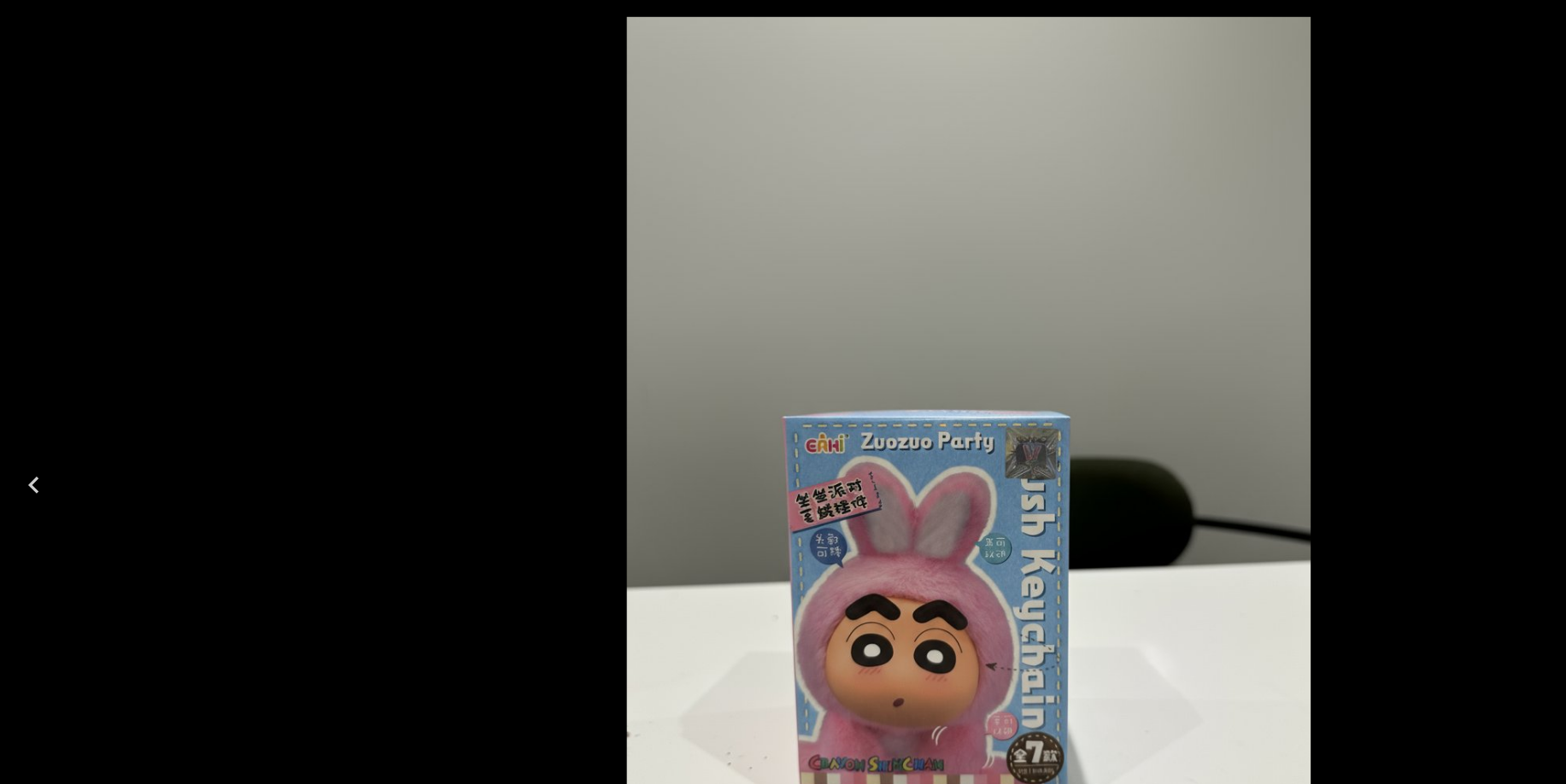
drag, startPoint x: 951, startPoint y: 111, endPoint x: 1171, endPoint y: 106, distance: 220.1
click at [977, 111] on img at bounding box center [783, 392] width 553 height 756
click at [1189, 106] on div at bounding box center [783, 392] width 1566 height 784
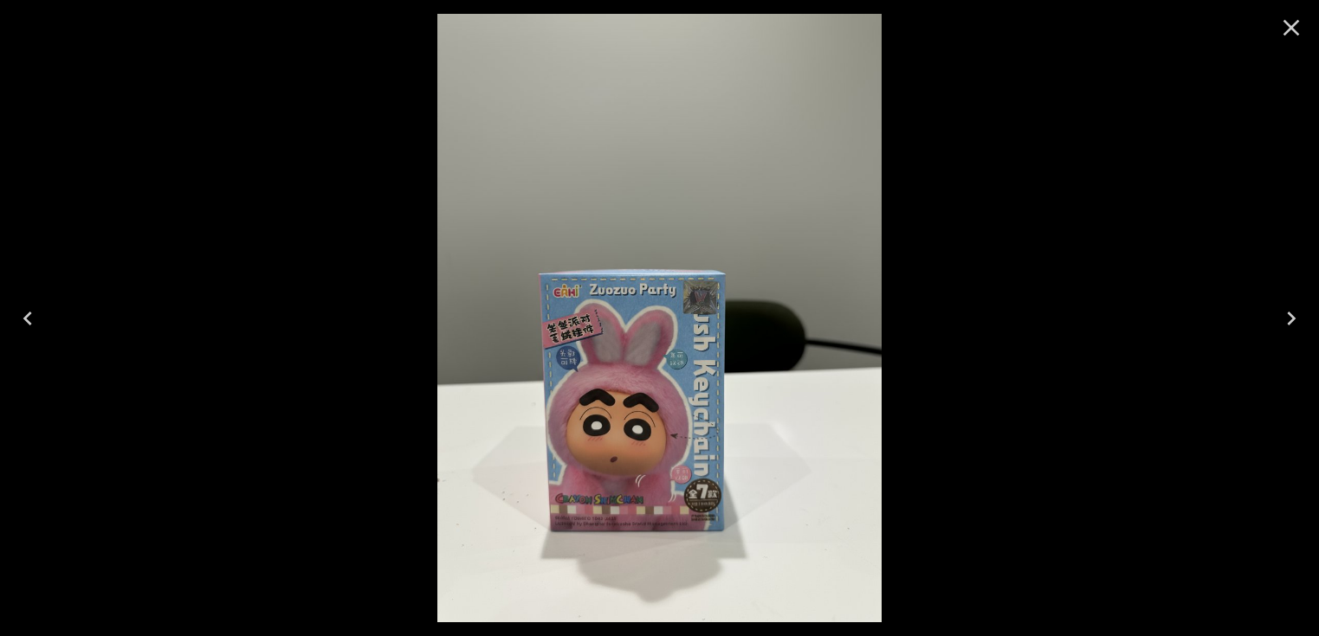
click at [1256, 34] on icon "Close" at bounding box center [1291, 28] width 16 height 16
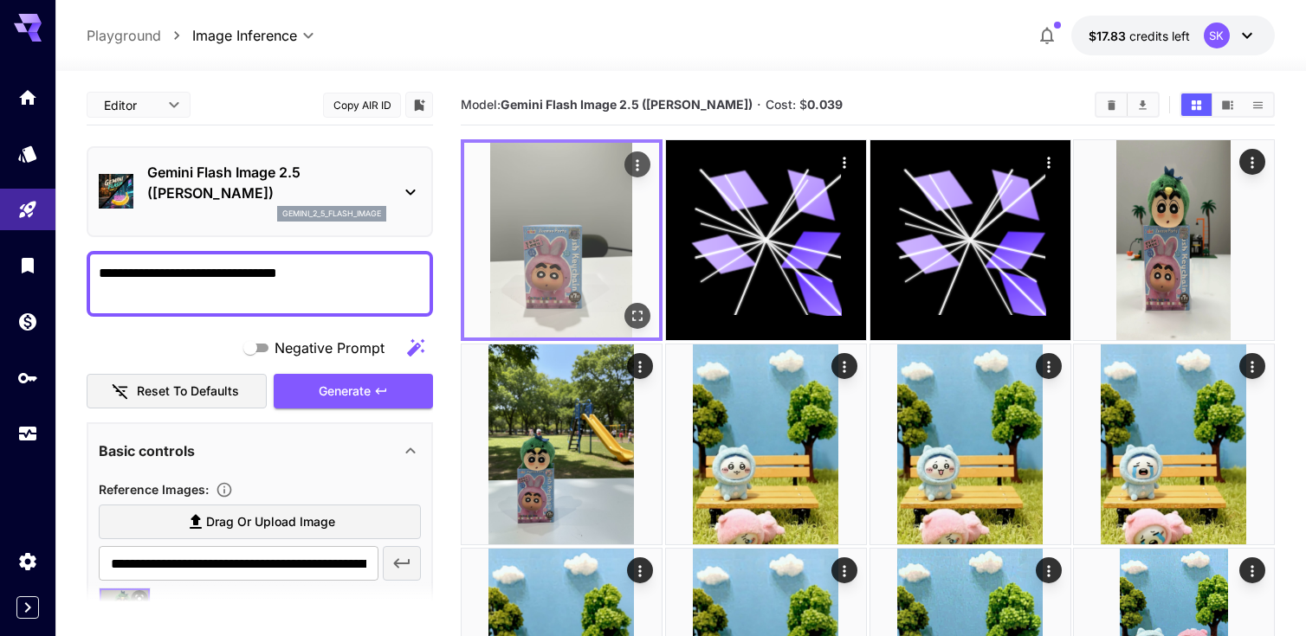
click at [643, 160] on icon "Actions" at bounding box center [637, 165] width 17 height 17
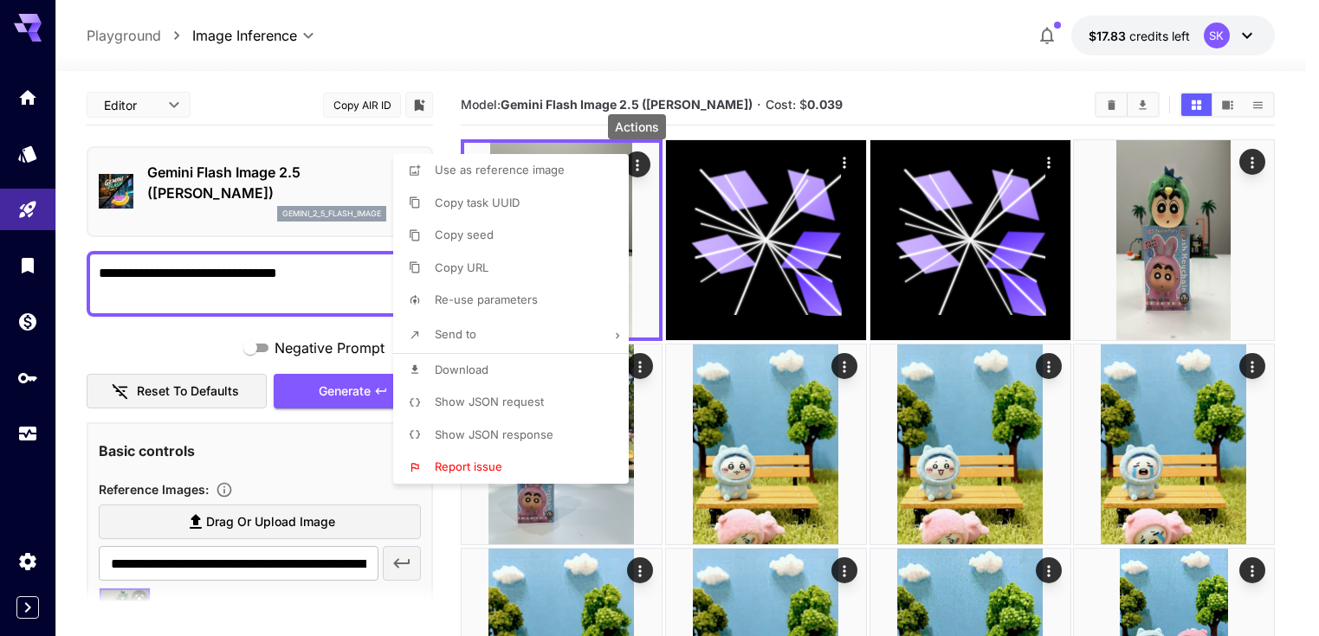
click at [653, 158] on div at bounding box center [659, 318] width 1319 height 636
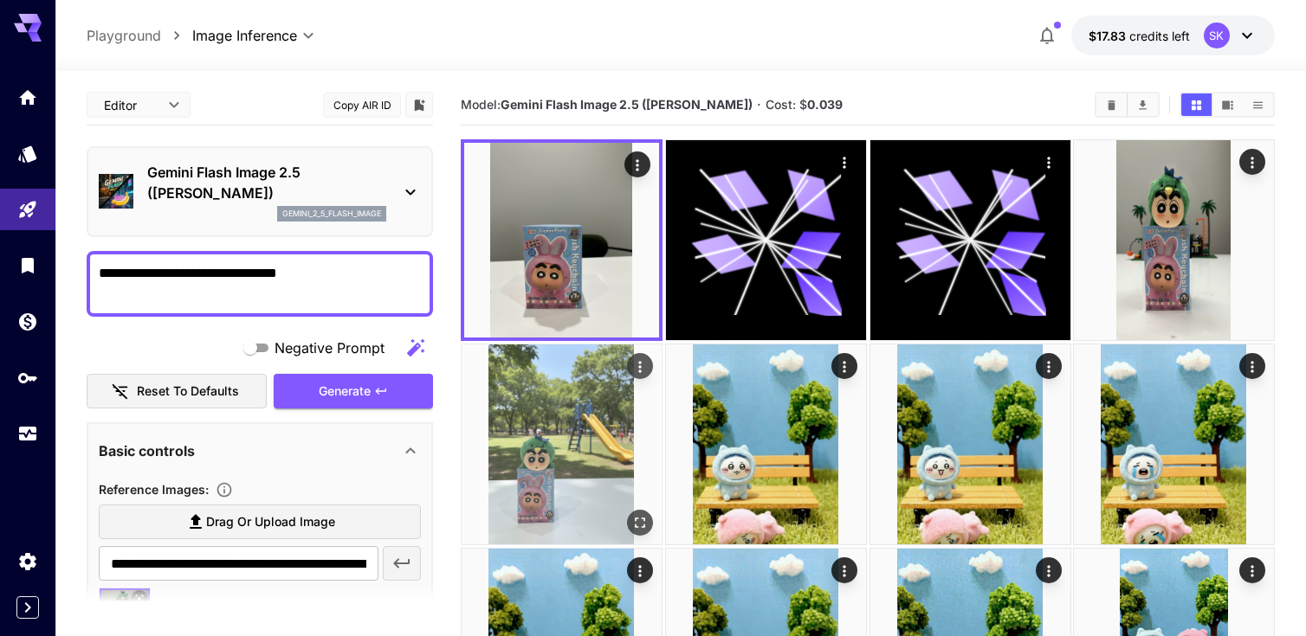
click at [555, 483] on img at bounding box center [562, 445] width 200 height 200
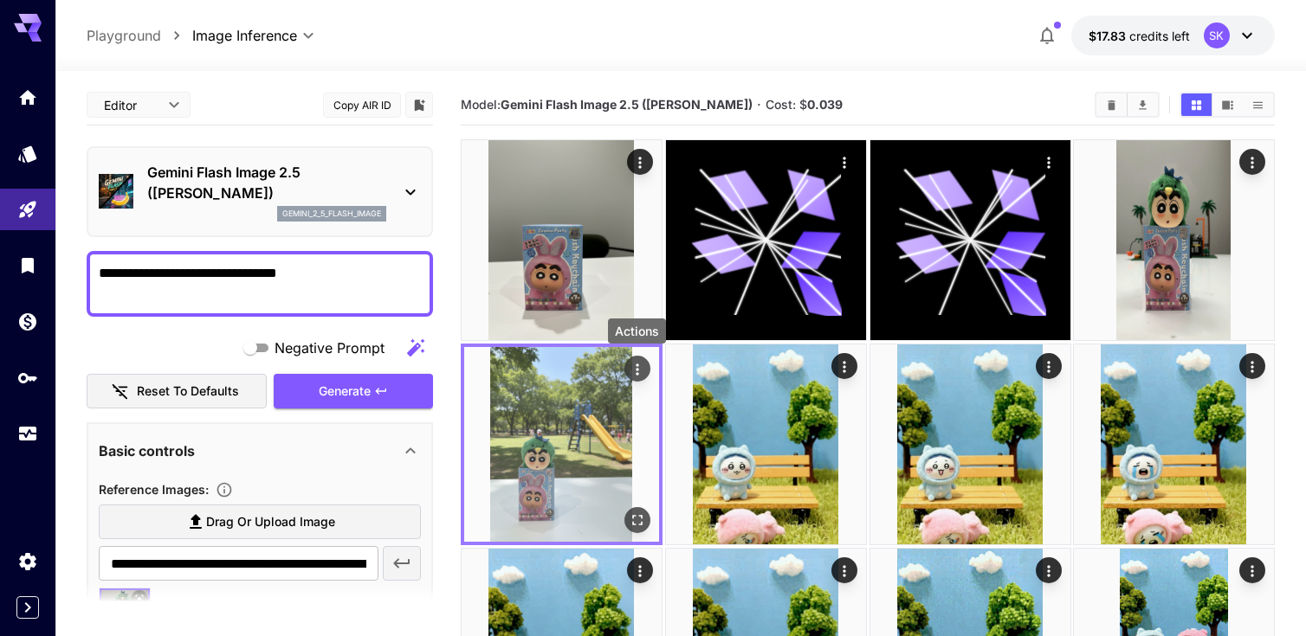
click at [641, 365] on icon "Actions" at bounding box center [637, 369] width 17 height 17
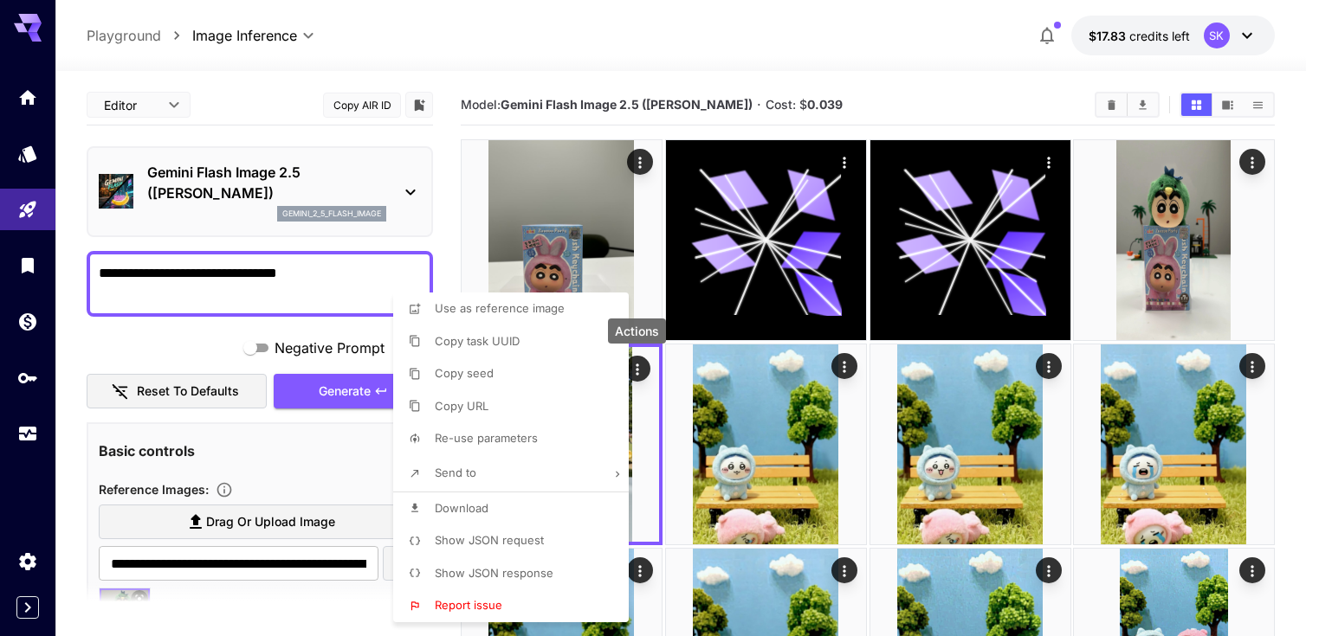
click at [658, 396] on div at bounding box center [659, 318] width 1319 height 636
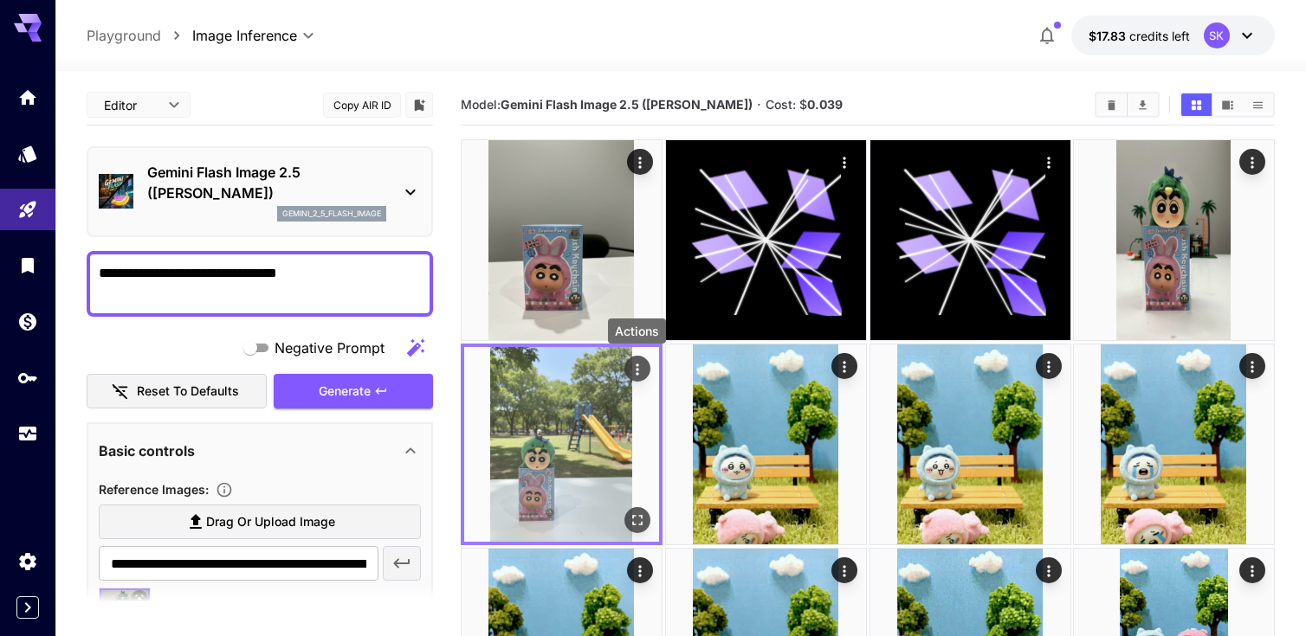
click at [637, 363] on icon "Actions" at bounding box center [637, 369] width 17 height 17
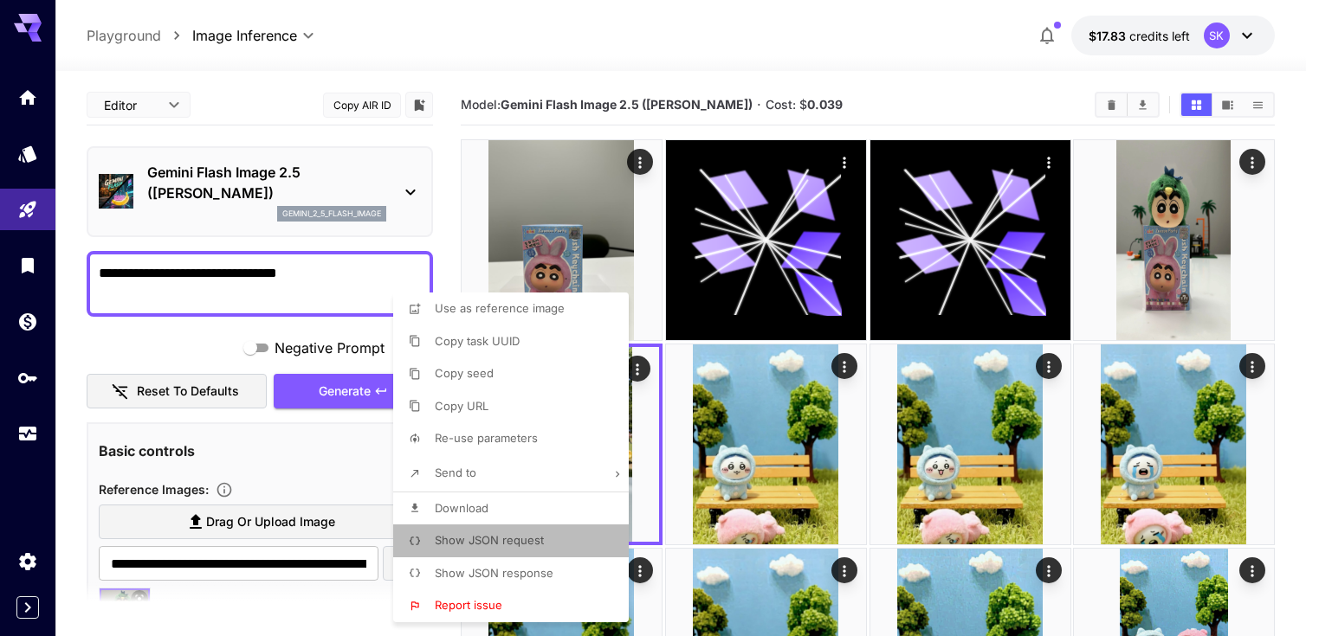
click at [544, 539] on li "Show JSON request" at bounding box center [516, 541] width 246 height 33
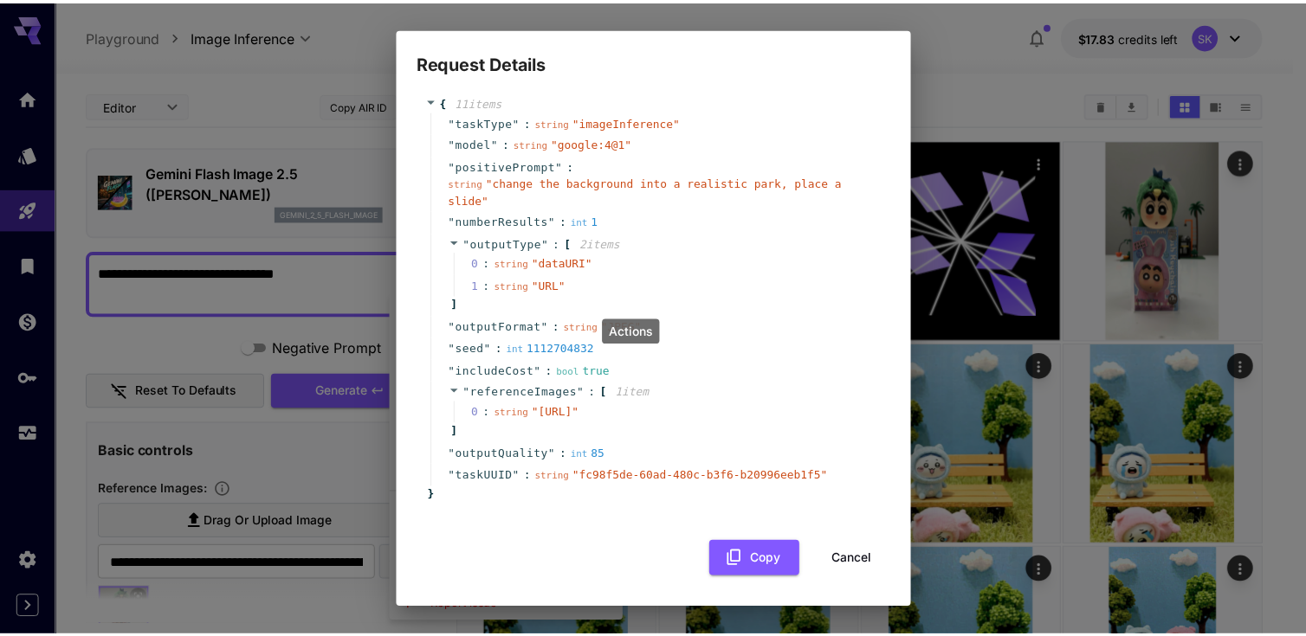
scroll to position [22, 0]
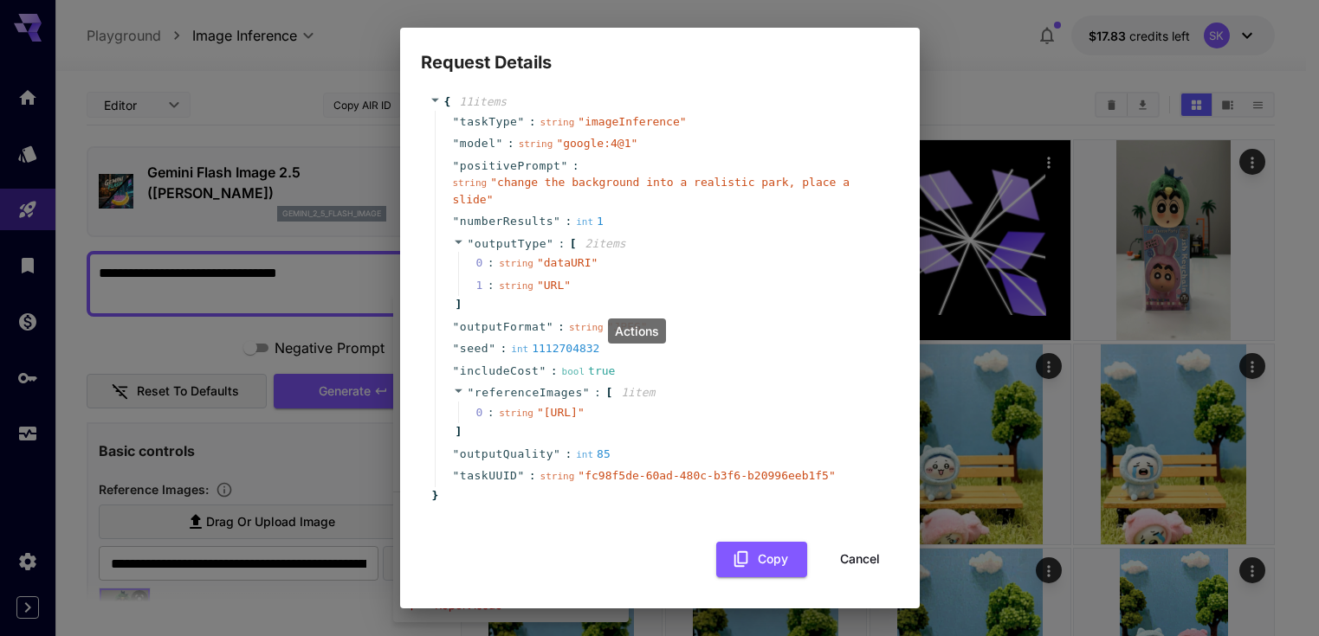
click at [843, 578] on button "Cancel" at bounding box center [860, 560] width 78 height 36
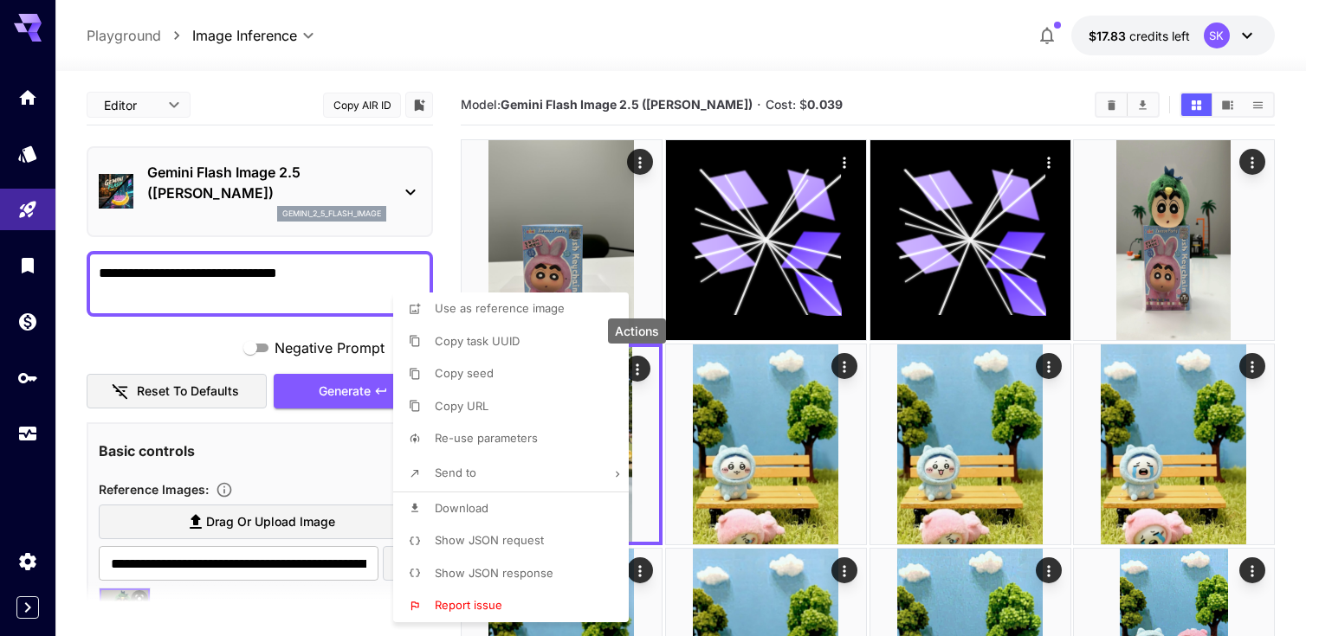
click at [609, 223] on div at bounding box center [659, 318] width 1319 height 636
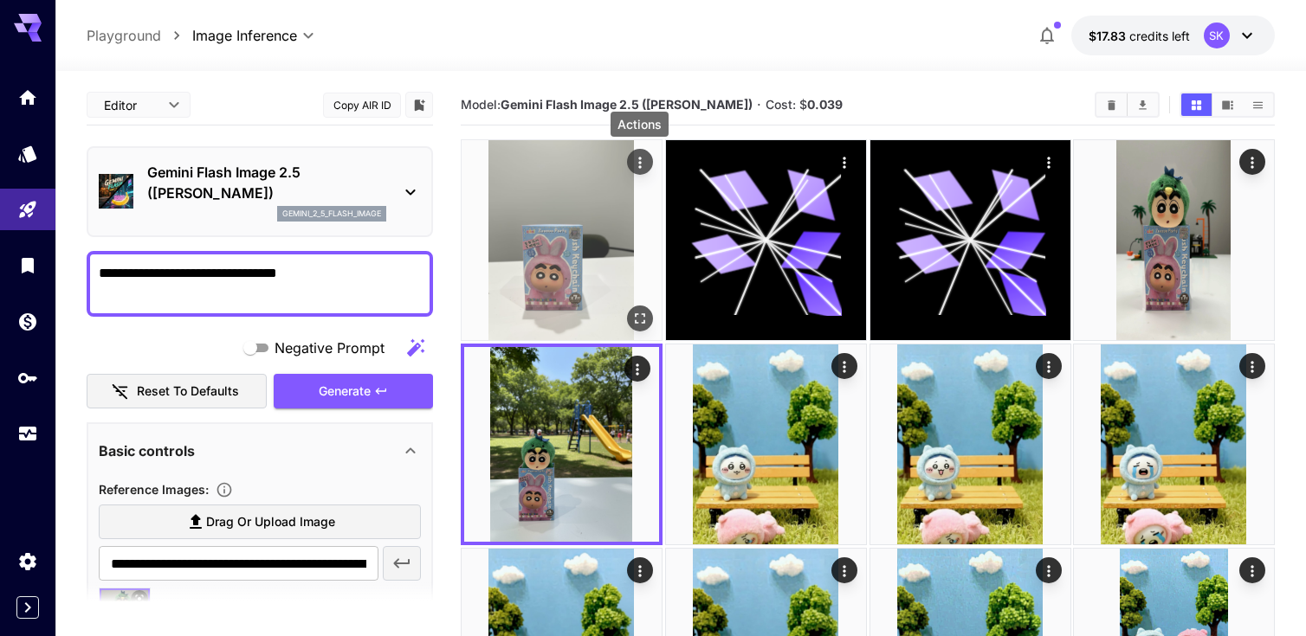
click at [634, 155] on icon "Actions" at bounding box center [639, 162] width 17 height 17
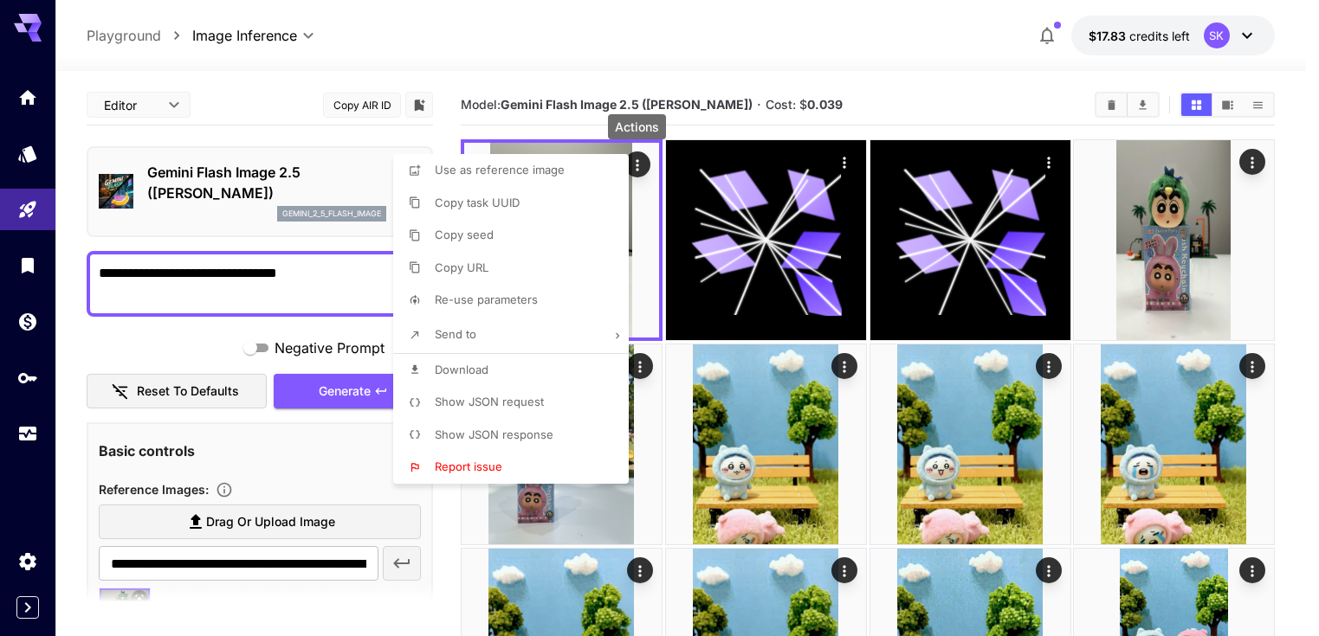
click at [497, 365] on li "Download" at bounding box center [516, 370] width 246 height 33
click at [562, 107] on div at bounding box center [659, 318] width 1319 height 636
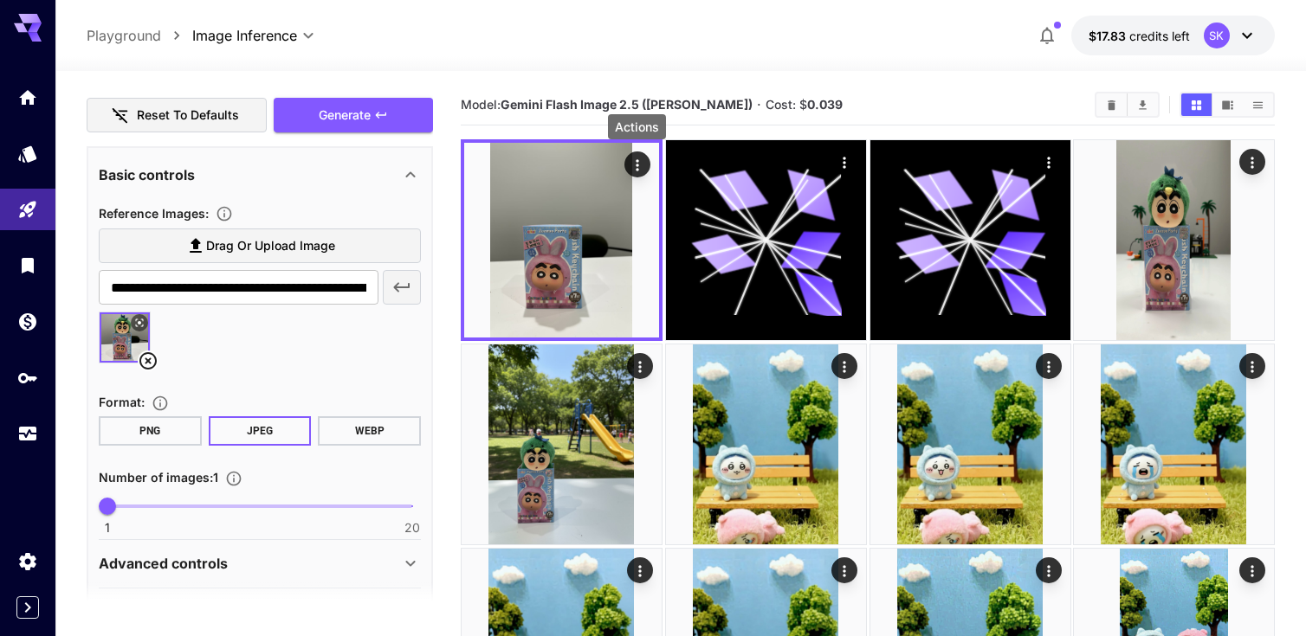
scroll to position [331, 0]
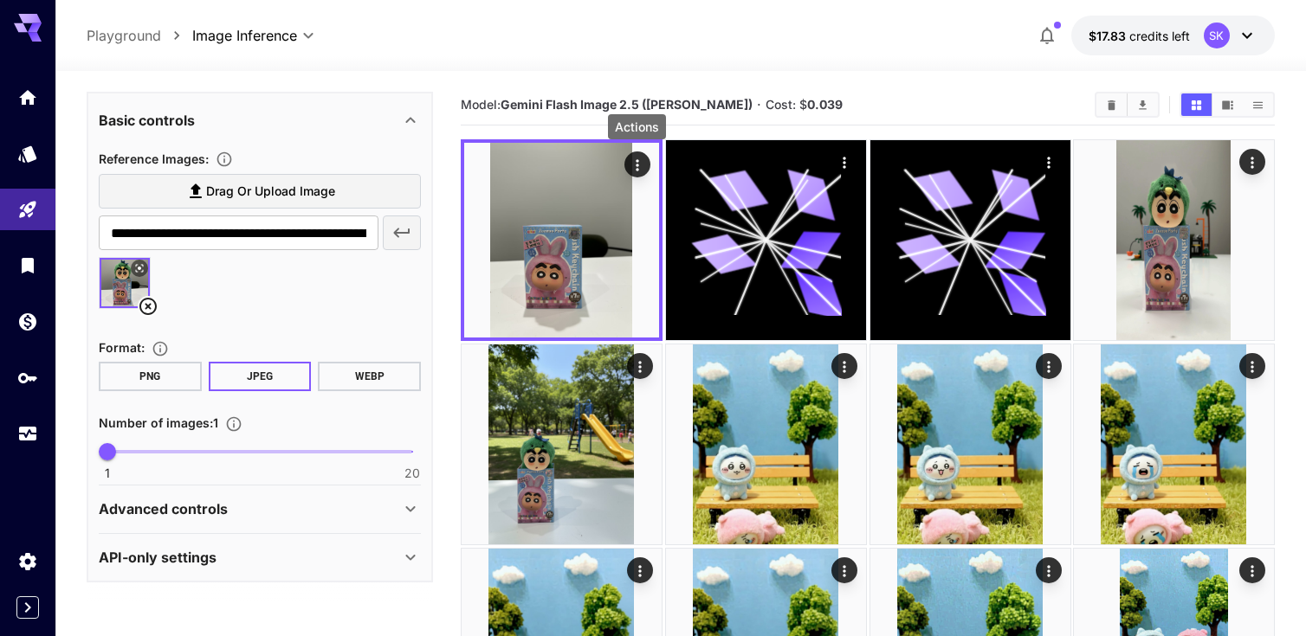
click at [273, 497] on div "Advanced controls" at bounding box center [260, 509] width 322 height 42
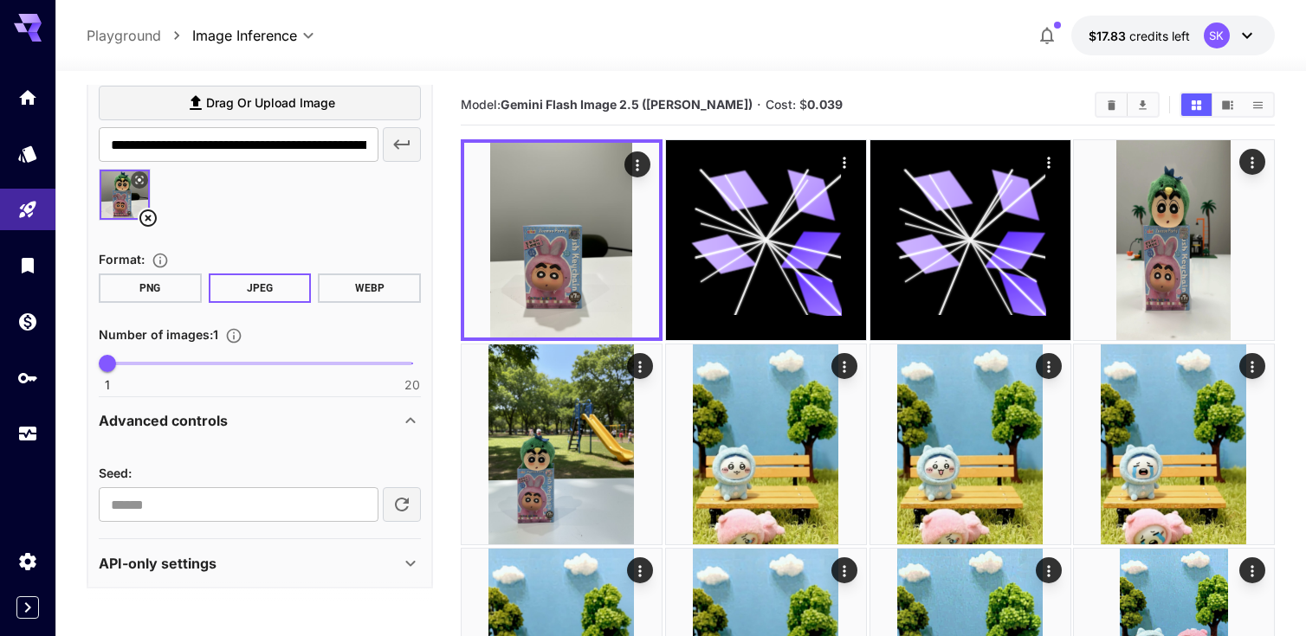
scroll to position [425, 0]
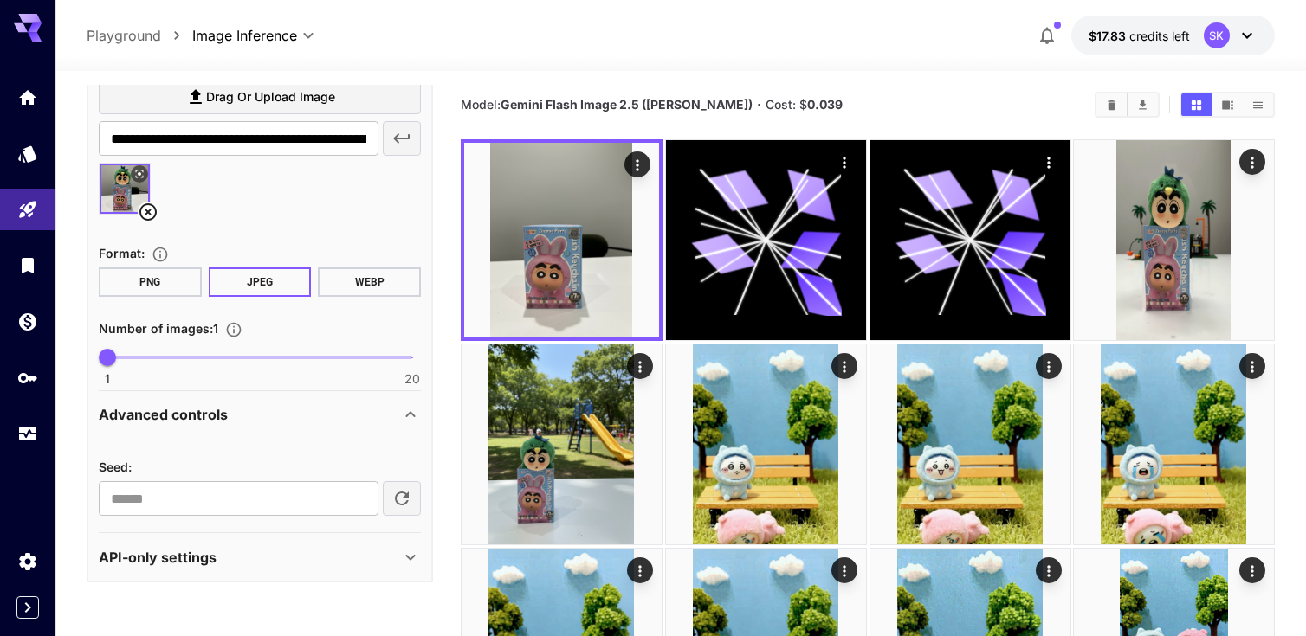
click at [277, 552] on div "API-only settings" at bounding box center [249, 557] width 301 height 21
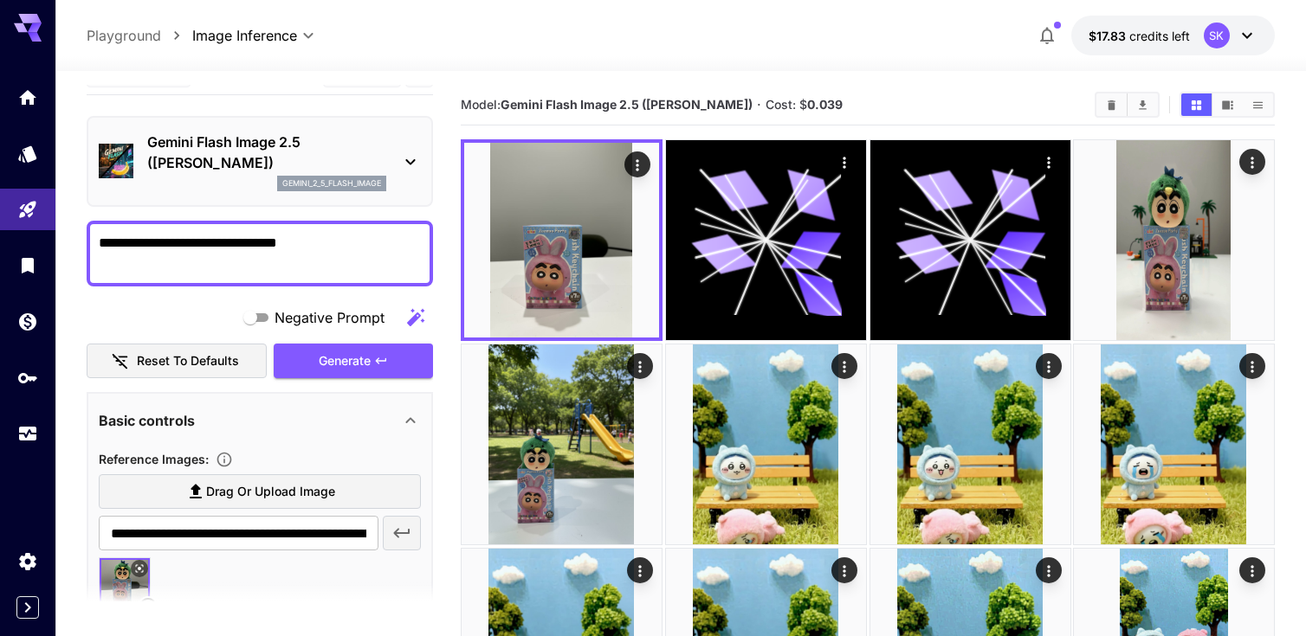
scroll to position [60, 0]
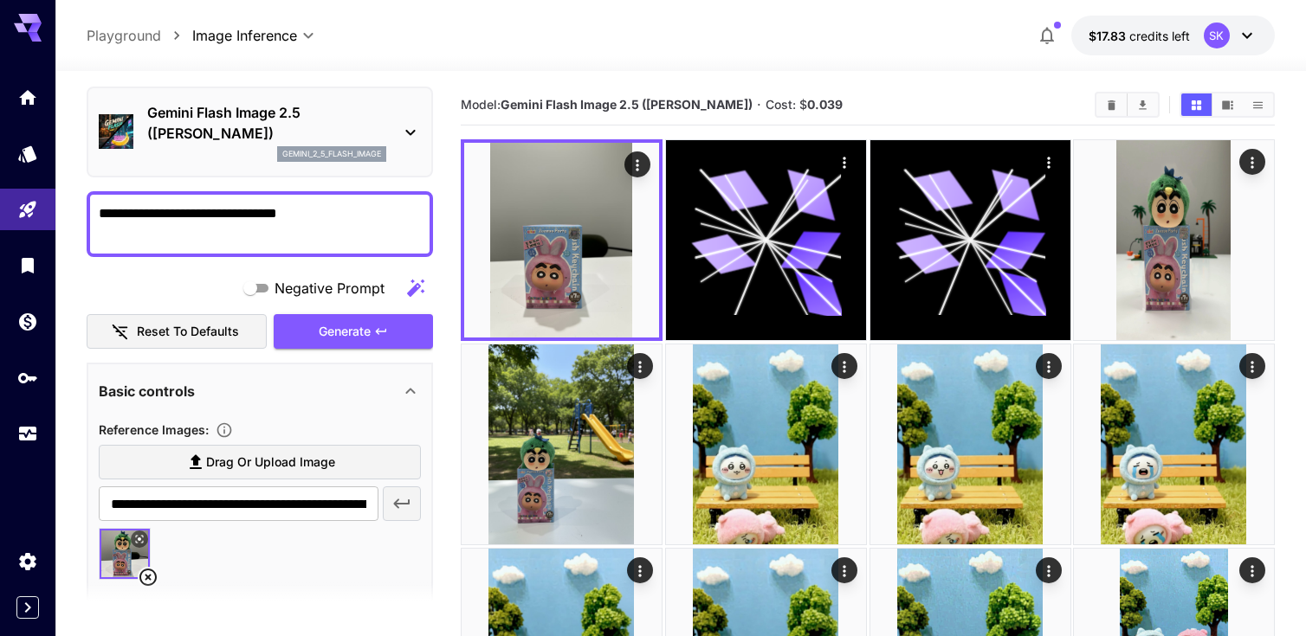
click at [115, 554] on img at bounding box center [125, 554] width 50 height 50
